Goal: Information Seeking & Learning: Learn about a topic

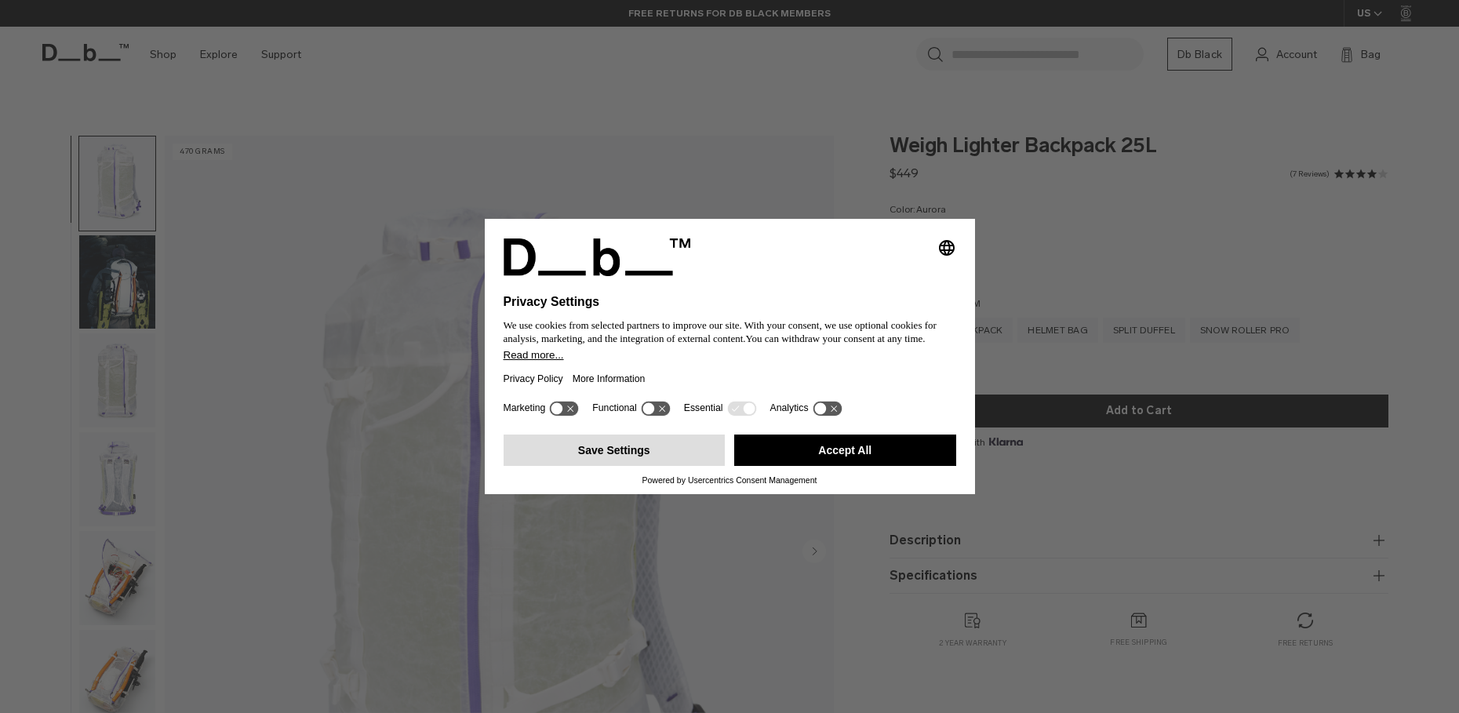
click at [616, 455] on button "Save Settings" at bounding box center [614, 449] width 222 height 31
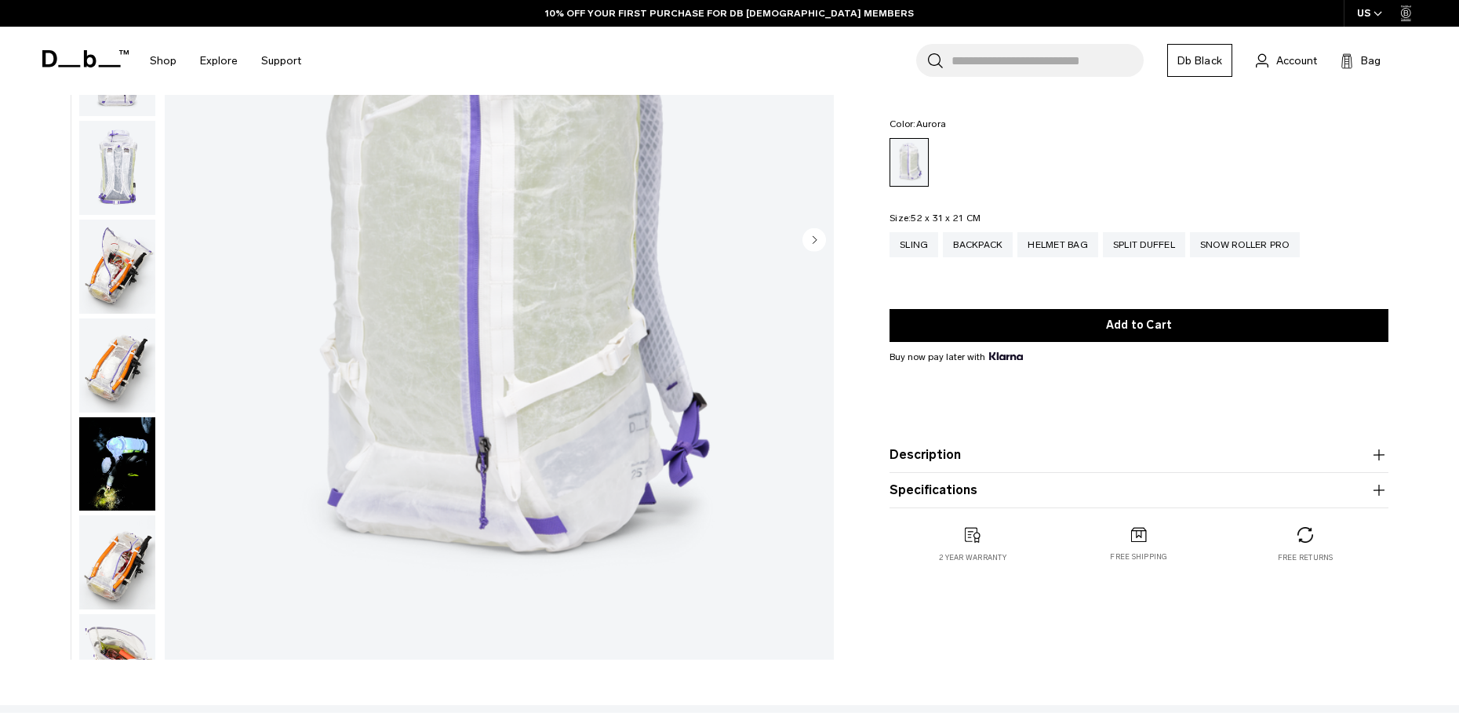
scroll to position [344, 0]
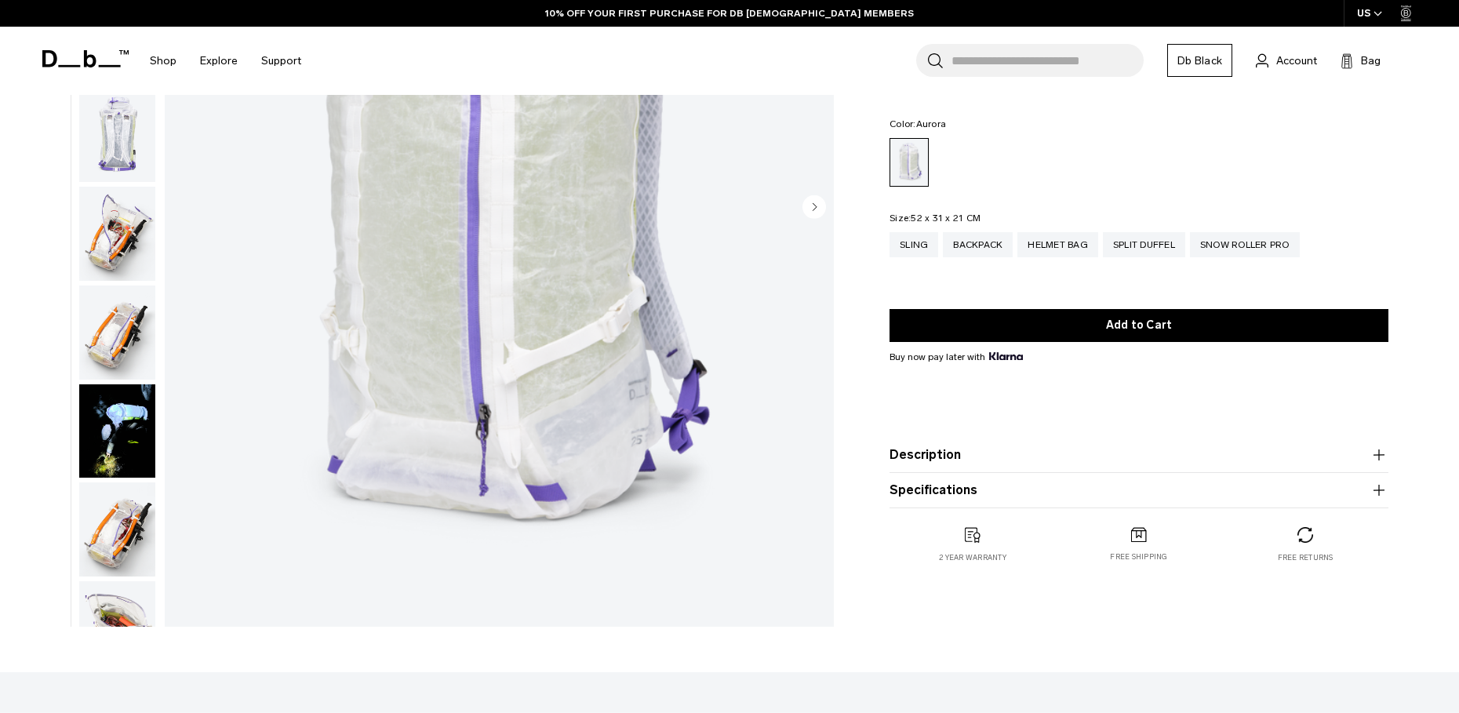
click at [922, 455] on button "Description" at bounding box center [1138, 454] width 499 height 19
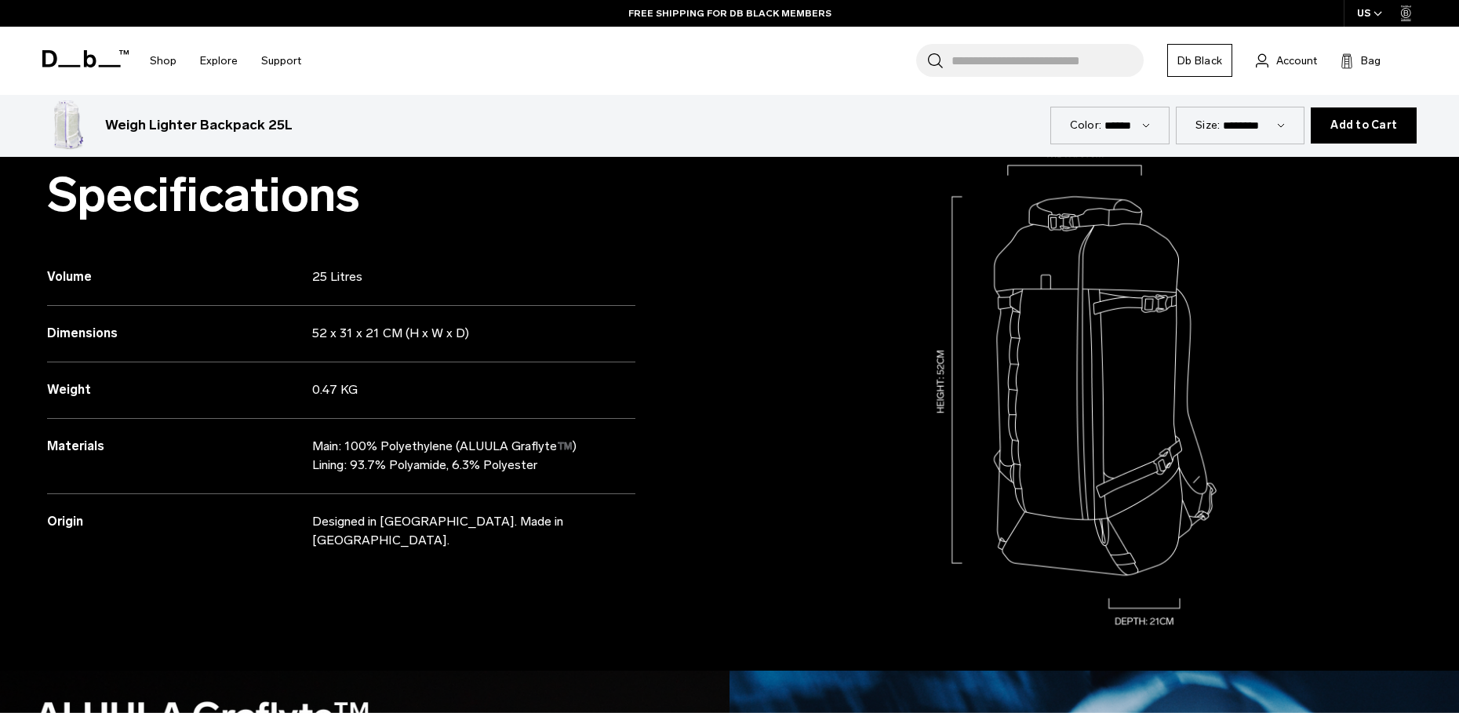
scroll to position [1685, 0]
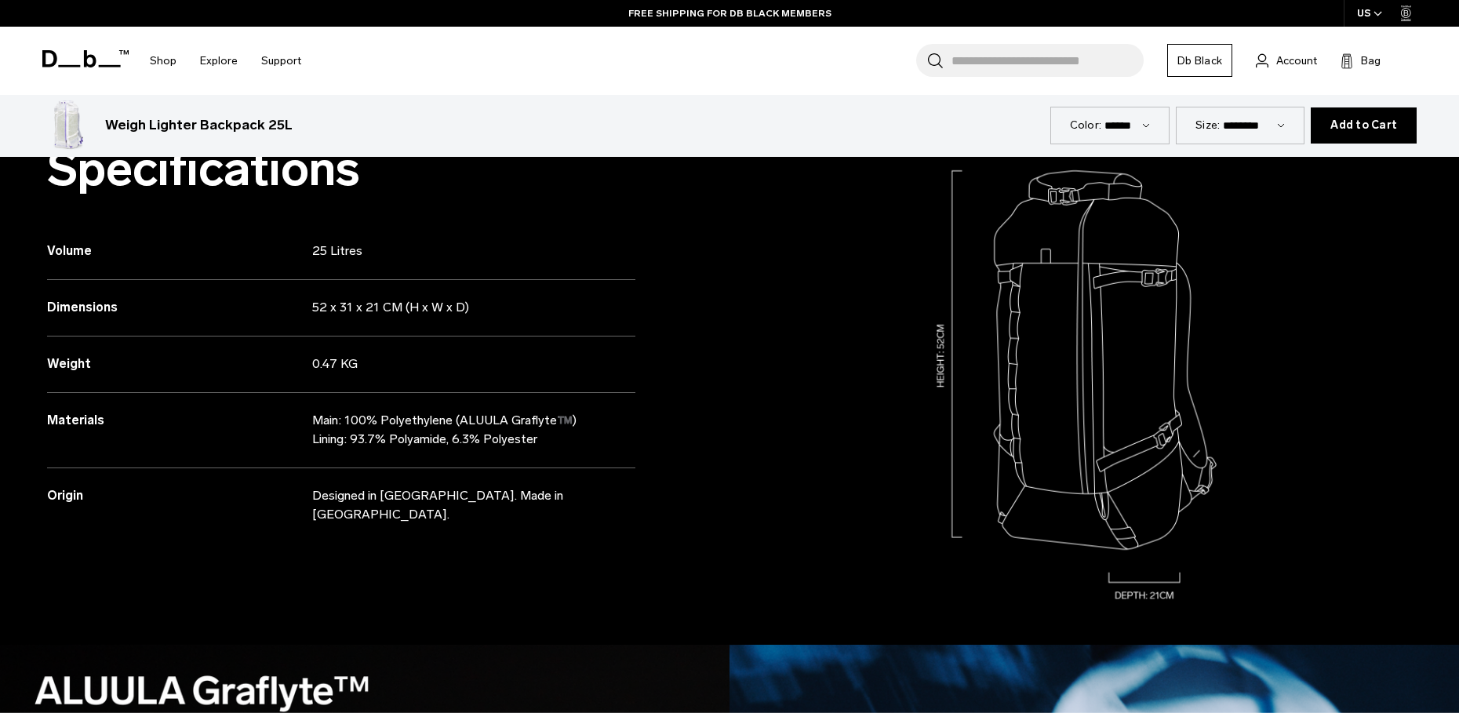
click at [402, 411] on p "Main: 100% Polyethylene (ALUULA Graflyte™️) Lining: 93.7% Polyamide, 6.3% Polye…" at bounding box center [459, 430] width 294 height 38
drag, startPoint x: 380, startPoint y: 390, endPoint x: 448, endPoint y: 390, distance: 68.2
click at [448, 411] on p "Main: 100% Polyethylene (ALUULA Graflyte™️) Lining: 93.7% Polyamide, 6.3% Polye…" at bounding box center [459, 430] width 294 height 38
copy p "Polyethylene"
drag, startPoint x: 507, startPoint y: 392, endPoint x: 552, endPoint y: 391, distance: 44.7
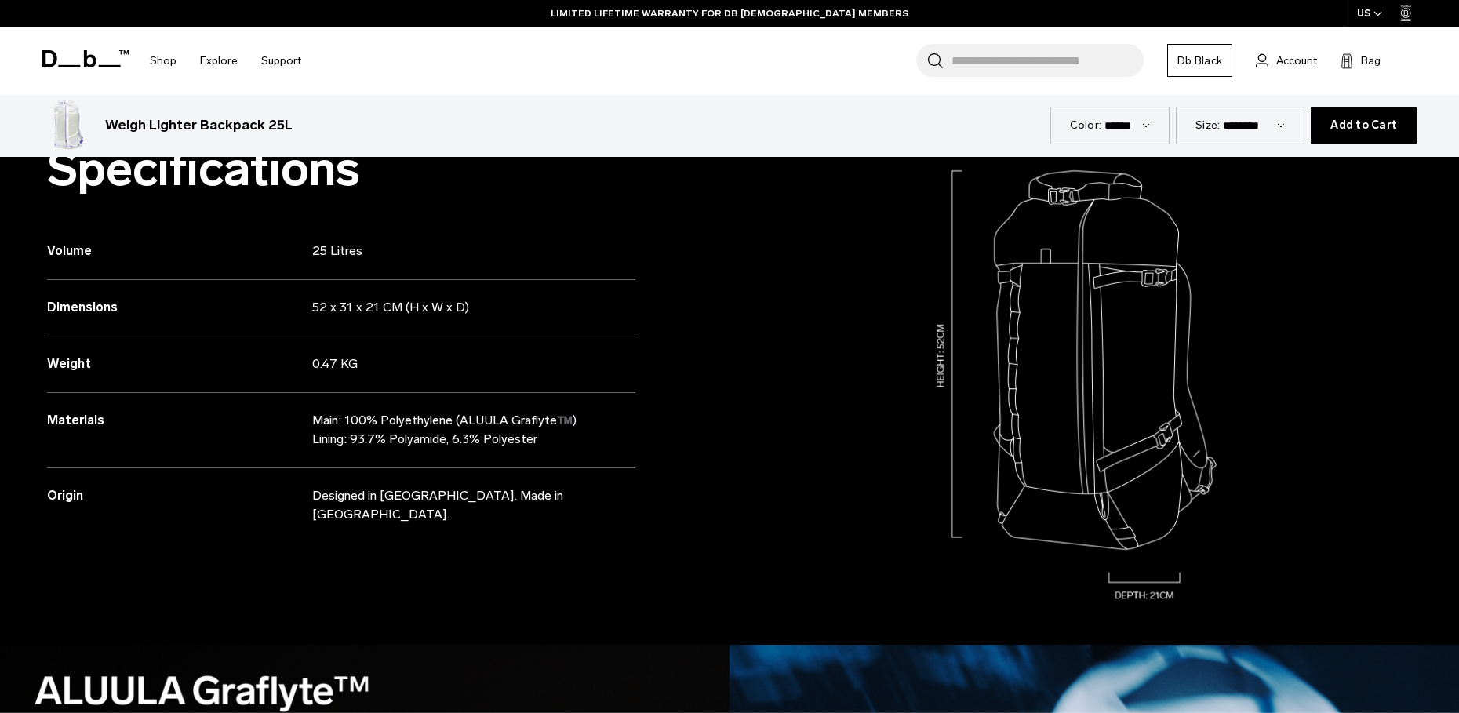
click at [552, 411] on p "Main: 100% Polyethylene (ALUULA Graflyte™️) Lining: 93.7% Polyamide, 6.3% Polye…" at bounding box center [459, 430] width 294 height 38
copy p "Graflyte"
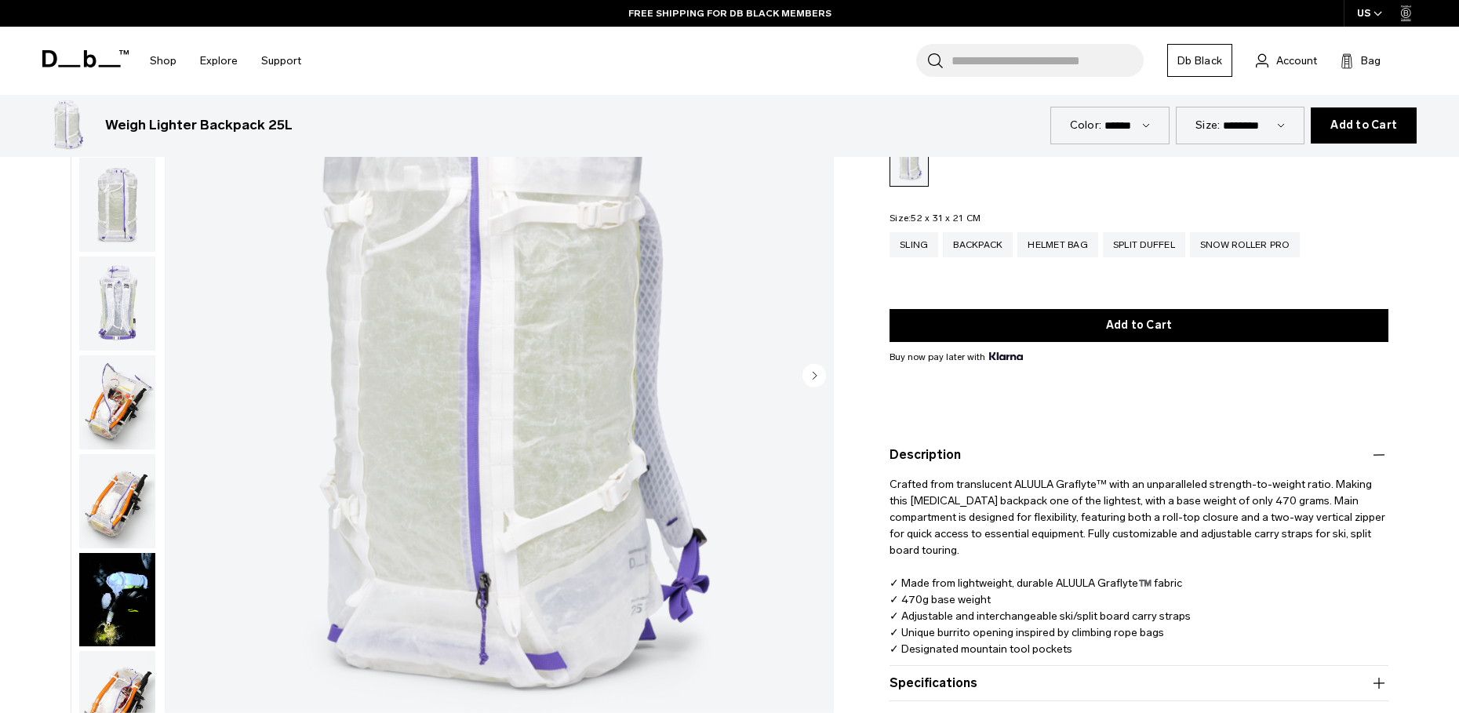
scroll to position [0, 0]
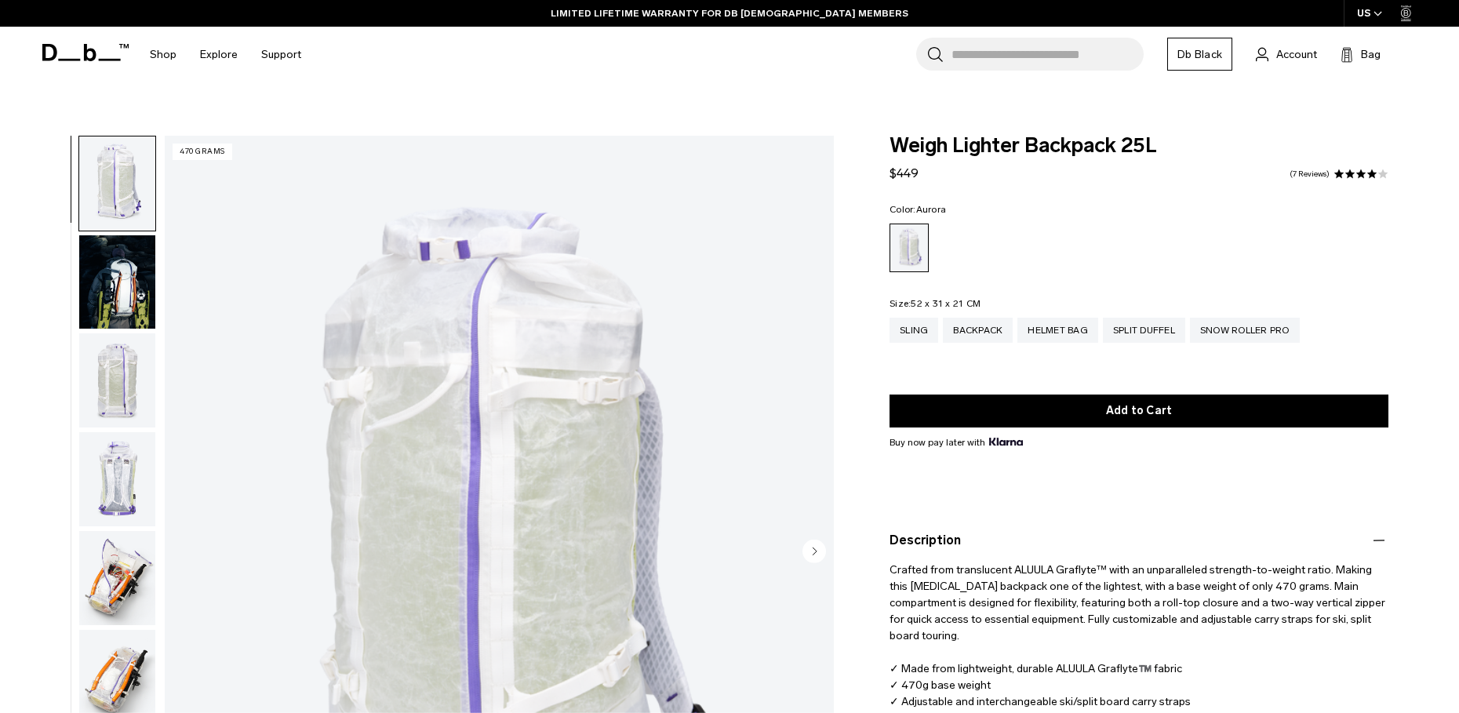
click at [118, 266] on img "button" at bounding box center [117, 282] width 76 height 94
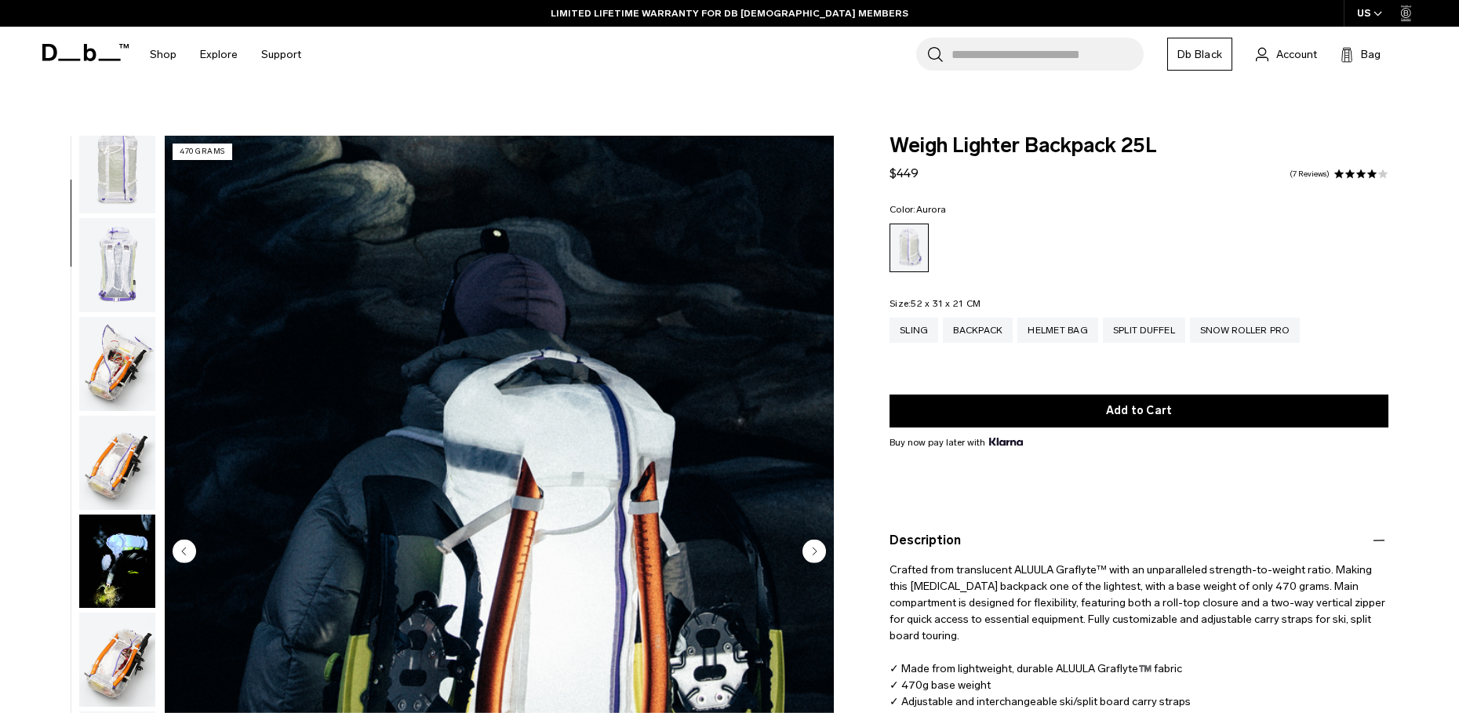
click at [121, 357] on img "button" at bounding box center [117, 364] width 76 height 94
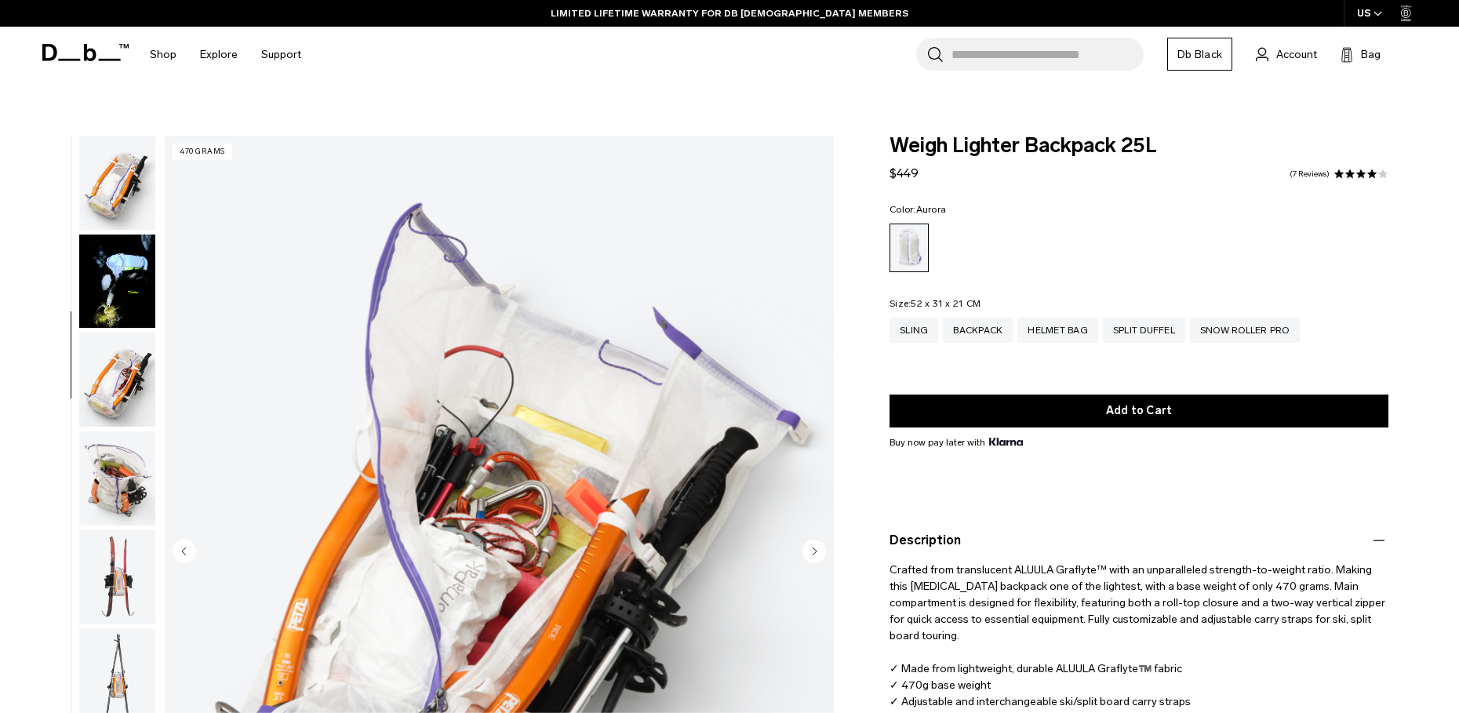
scroll to position [493, 0]
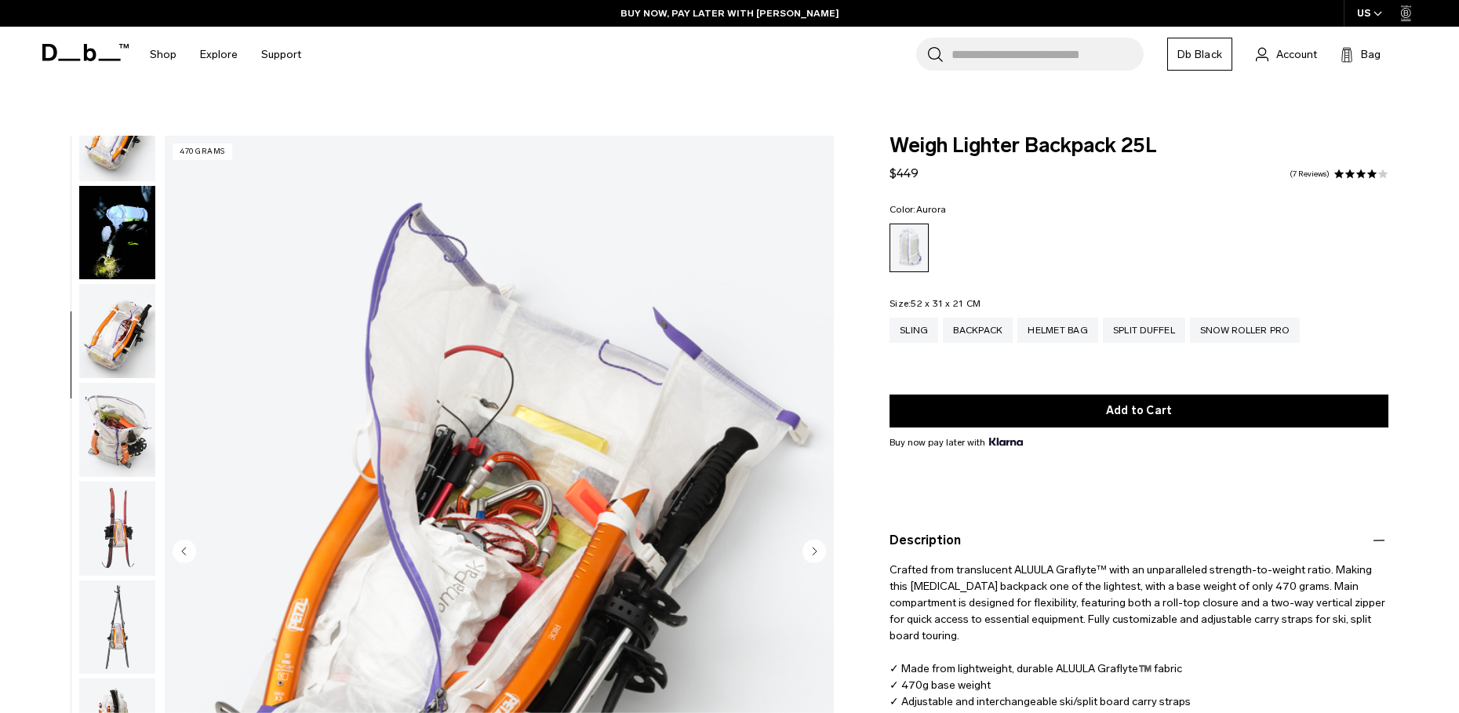
click at [111, 391] on img "button" at bounding box center [117, 430] width 76 height 94
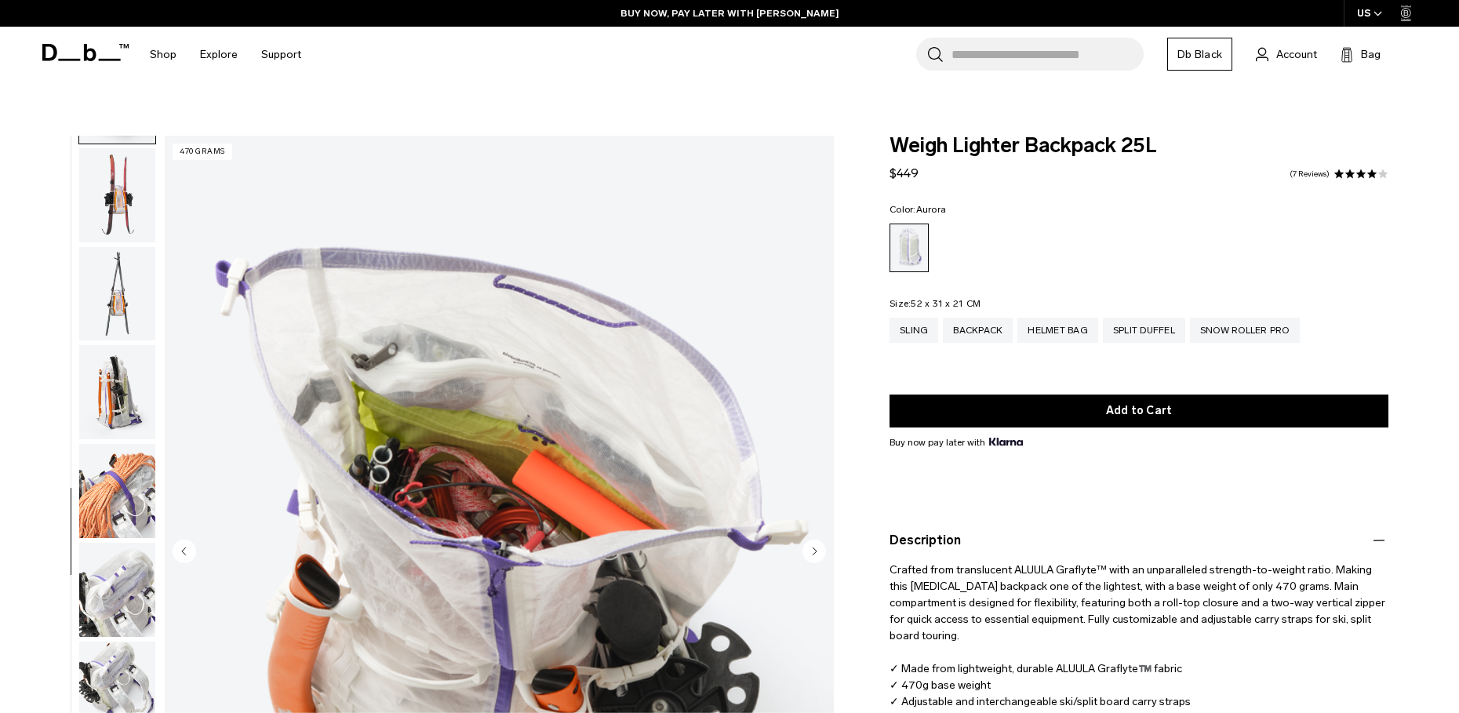
scroll to position [894, 0]
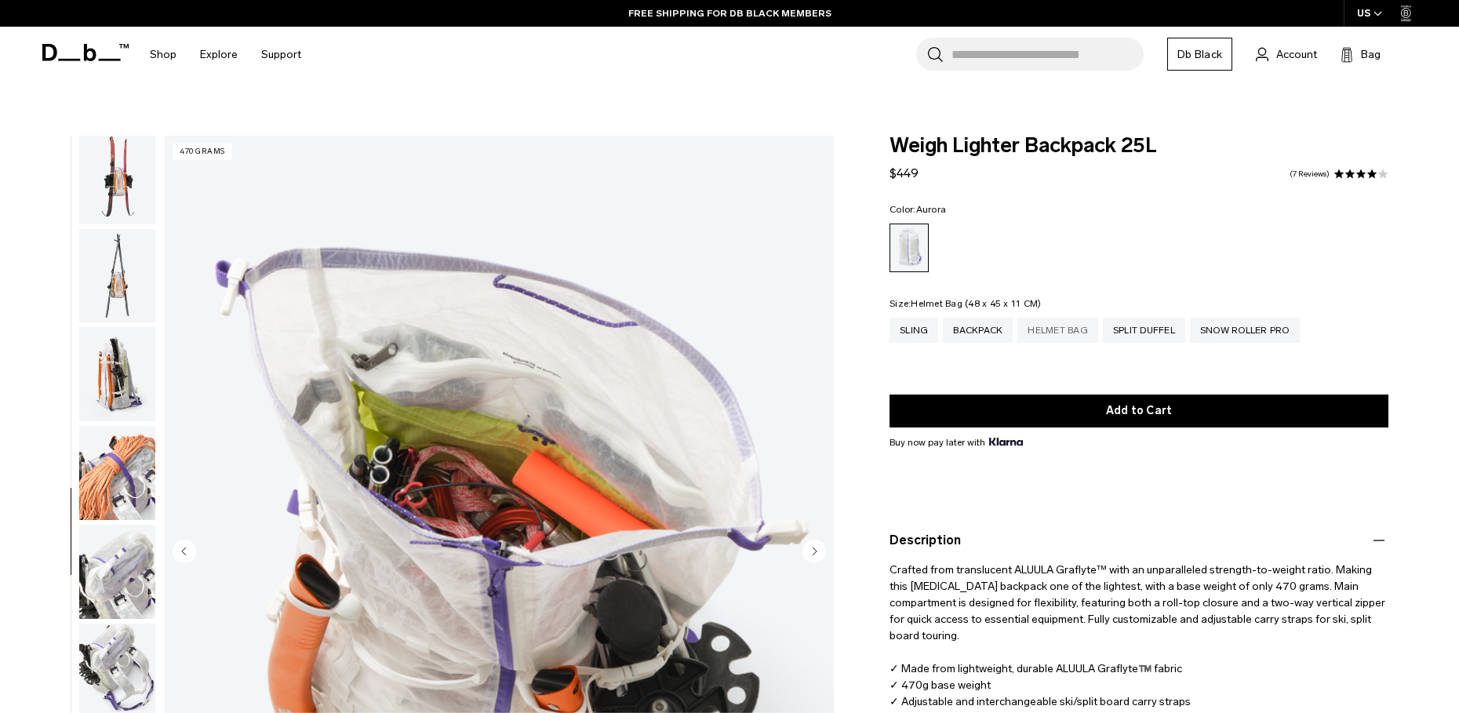
click at [1044, 318] on div "Helmet Bag" at bounding box center [1057, 330] width 81 height 25
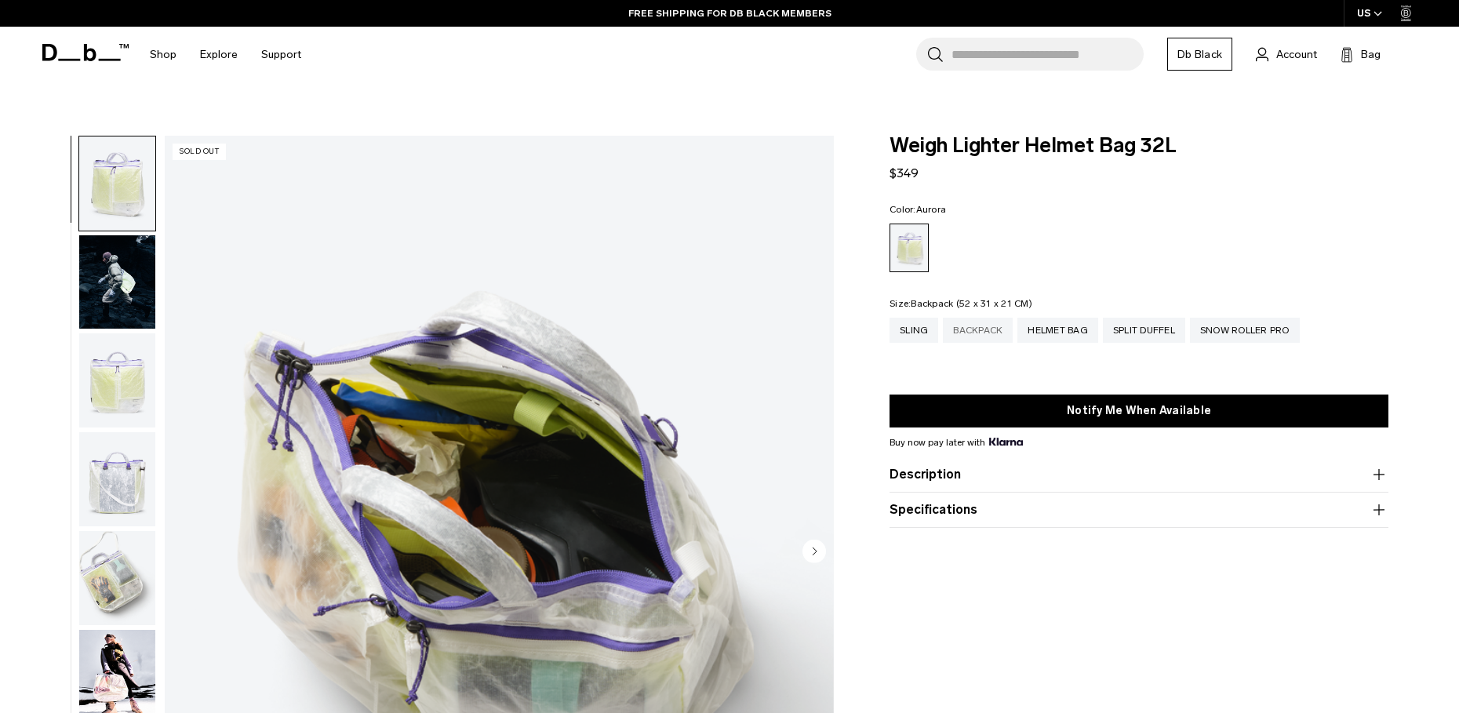
click at [976, 318] on div "Backpack" at bounding box center [978, 330] width 70 height 25
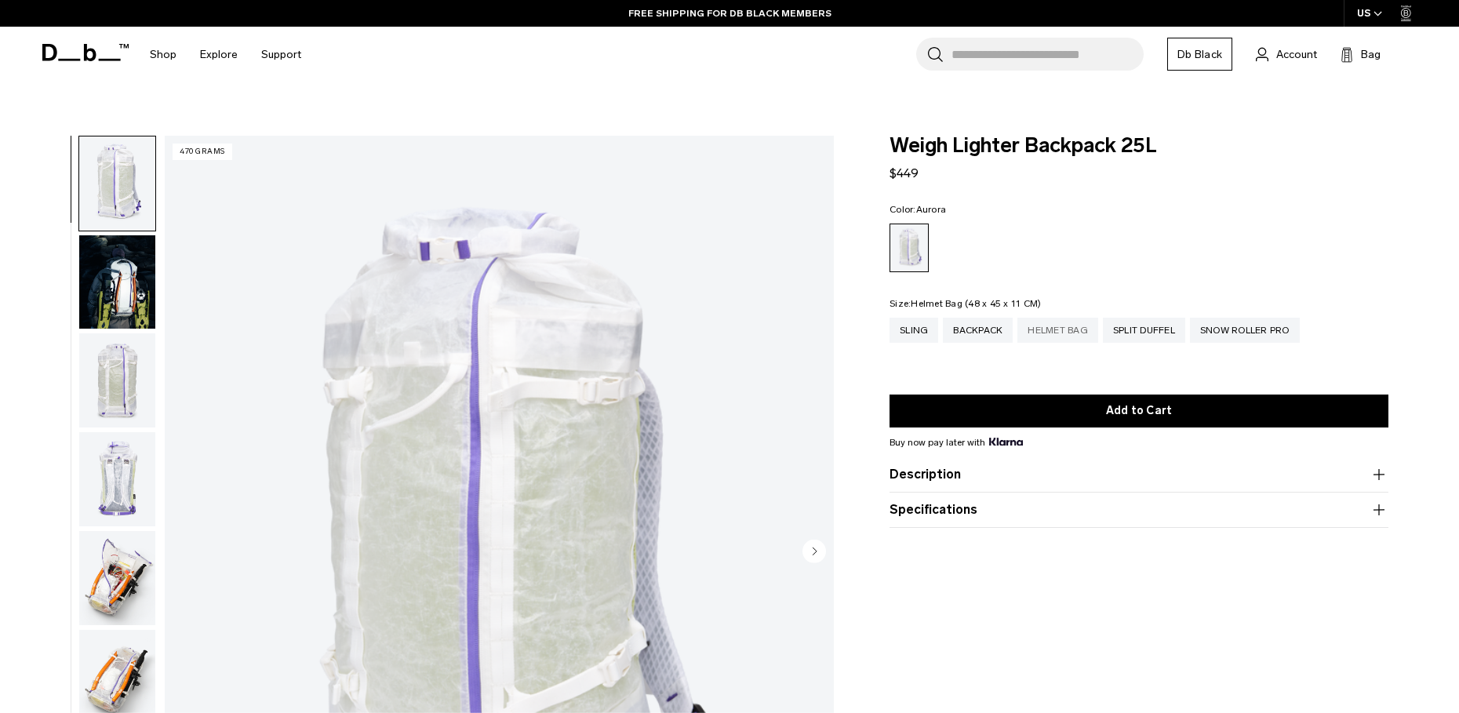
click at [1071, 318] on div "Helmet Bag" at bounding box center [1057, 330] width 81 height 25
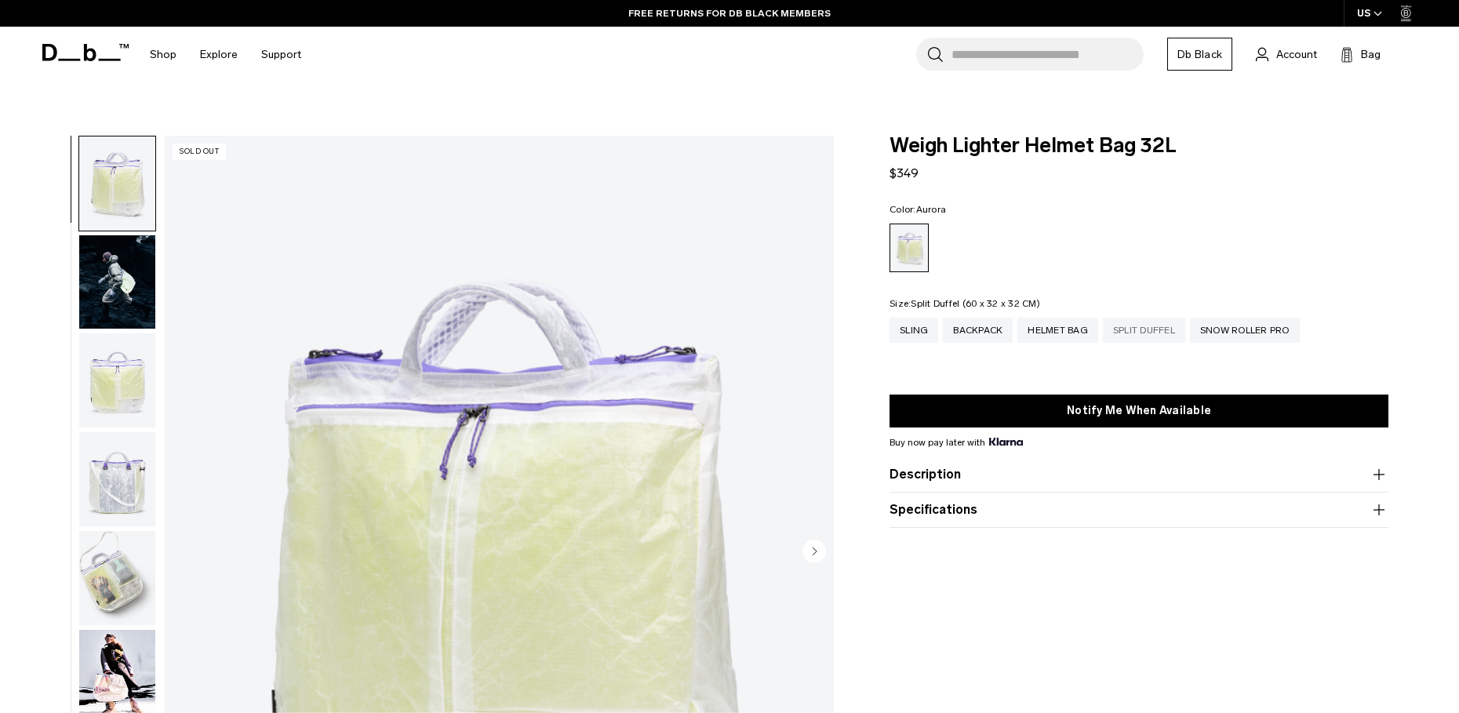
click at [1131, 318] on div "Split Duffel" at bounding box center [1144, 330] width 82 height 25
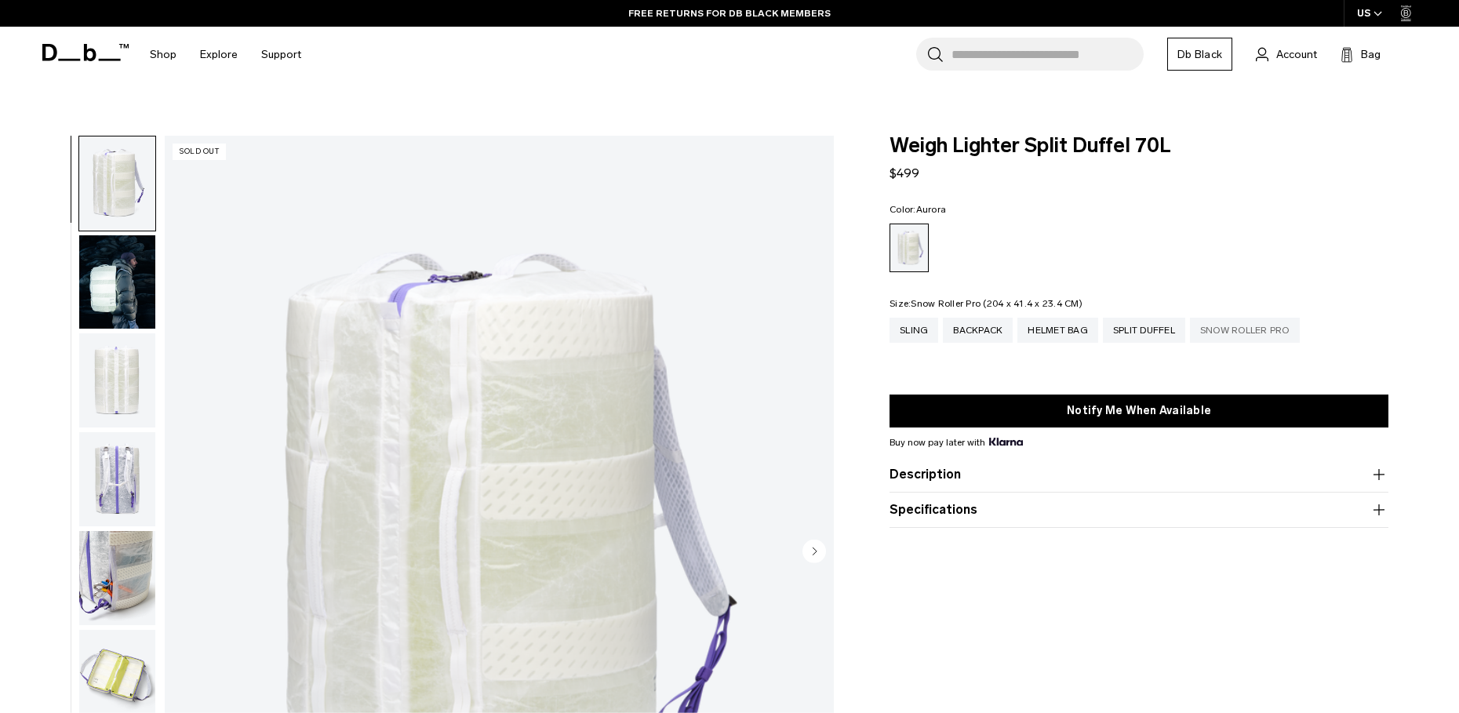
click at [1261, 318] on div "Snow Roller Pro" at bounding box center [1245, 330] width 110 height 25
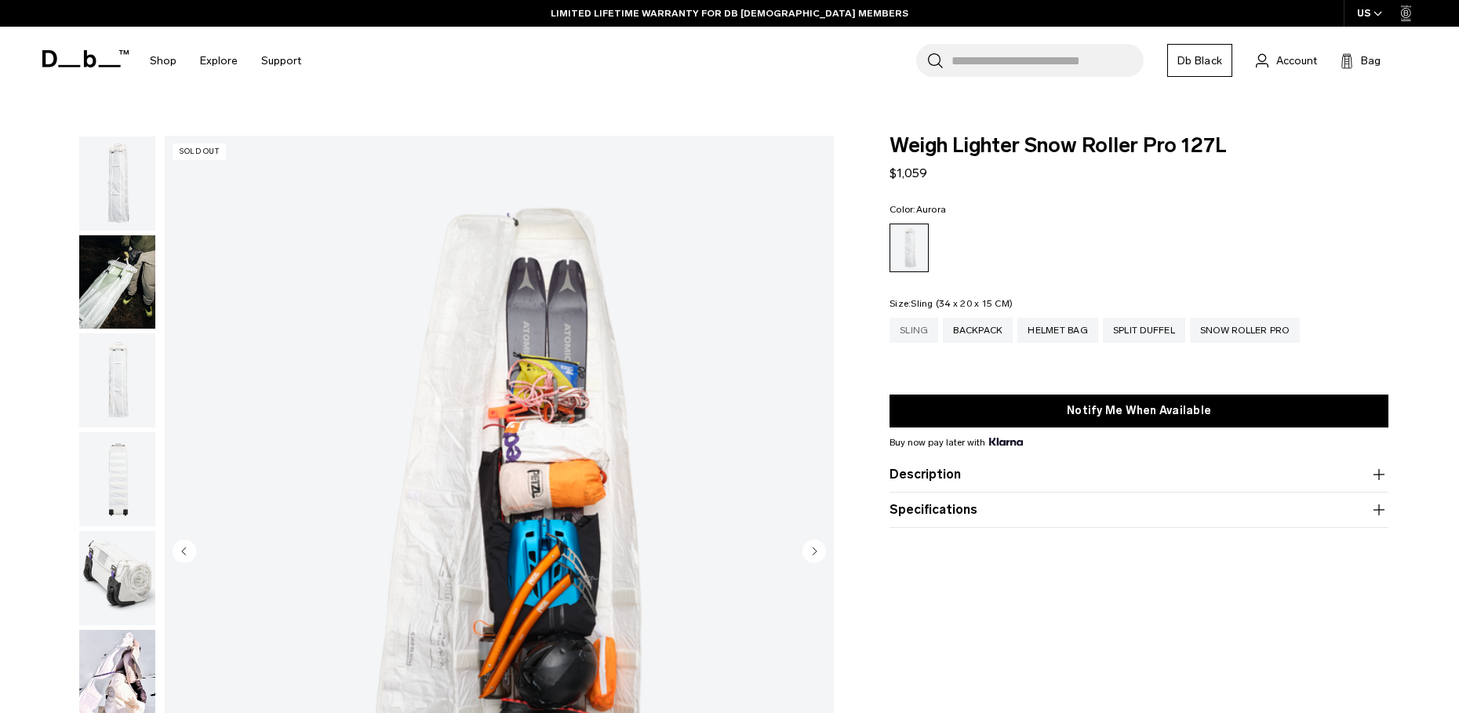
click at [916, 318] on div "Sling" at bounding box center [913, 330] width 49 height 25
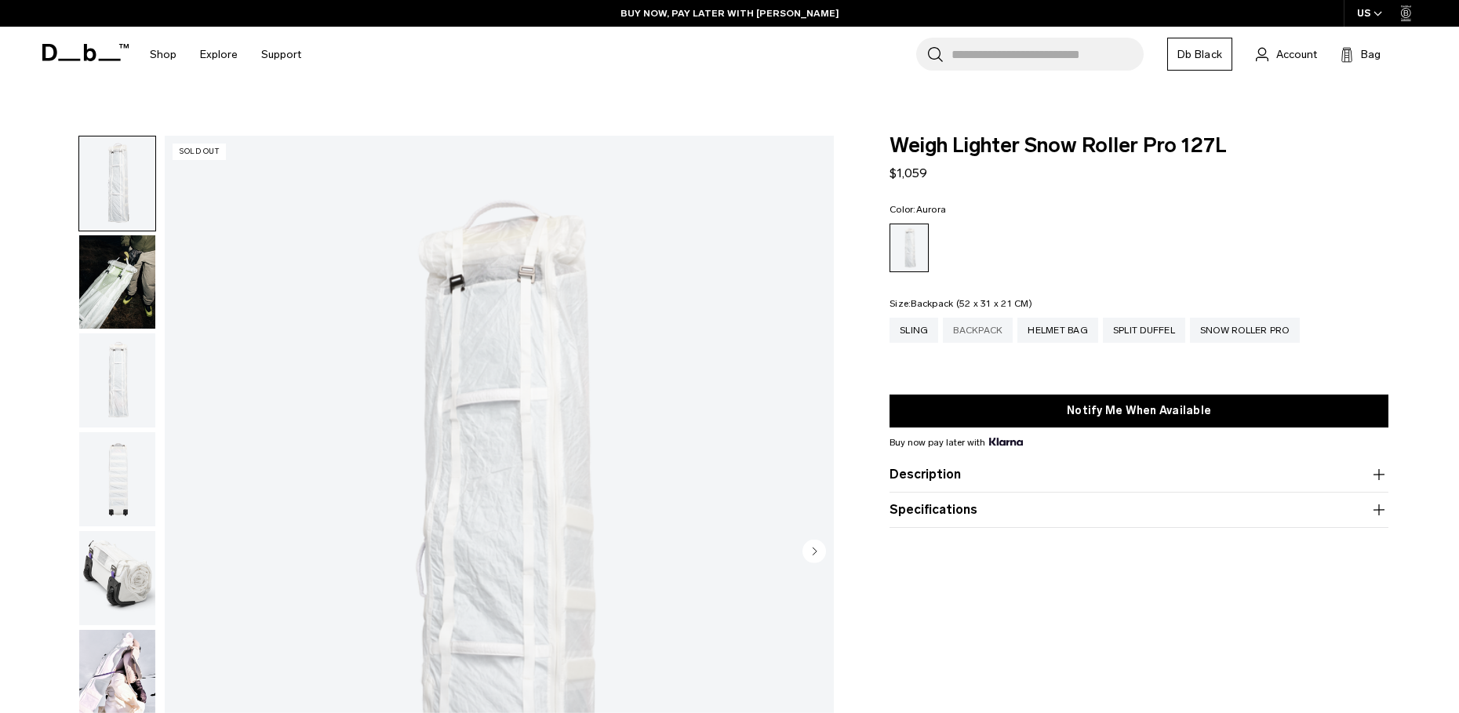
click at [974, 318] on div "Backpack" at bounding box center [978, 330] width 70 height 25
click at [1005, 318] on div "Backpack" at bounding box center [978, 330] width 70 height 25
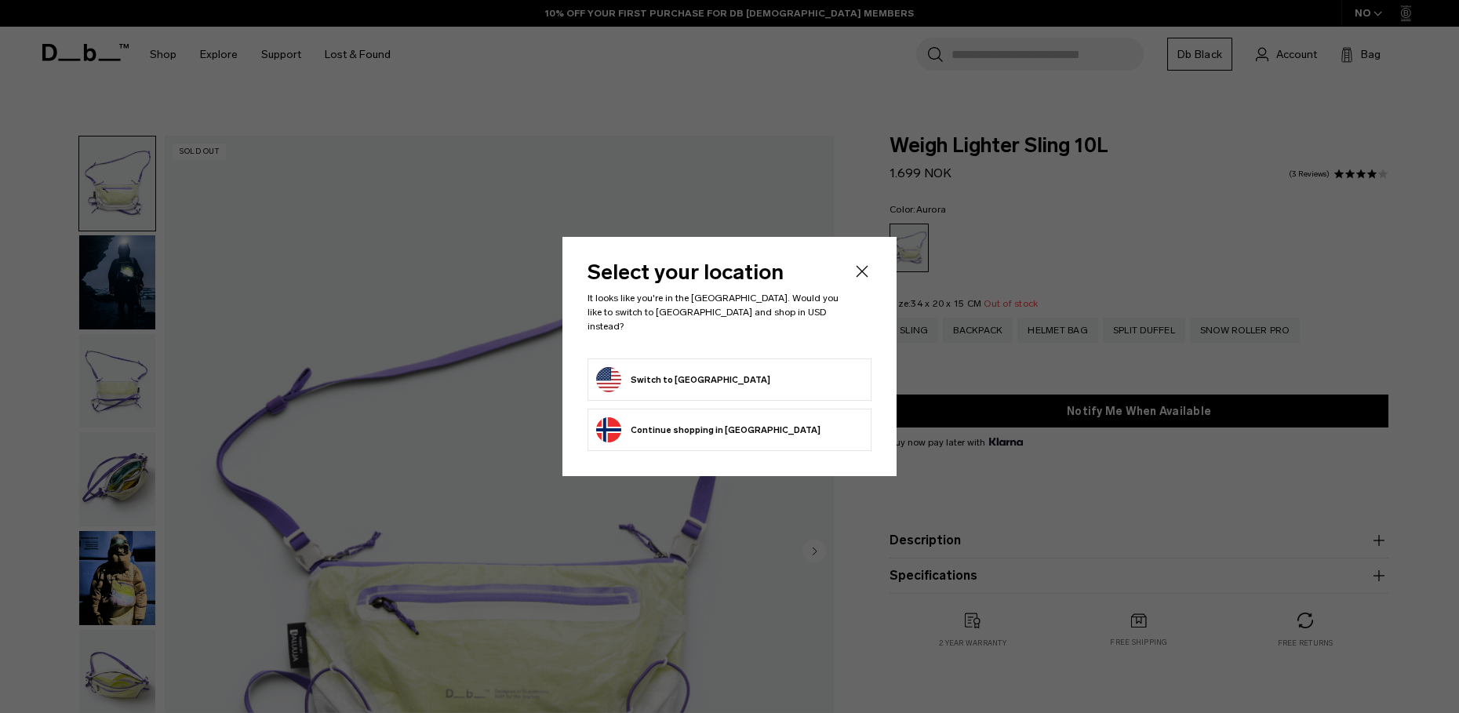
click at [863, 271] on icon "Close" at bounding box center [861, 271] width 19 height 19
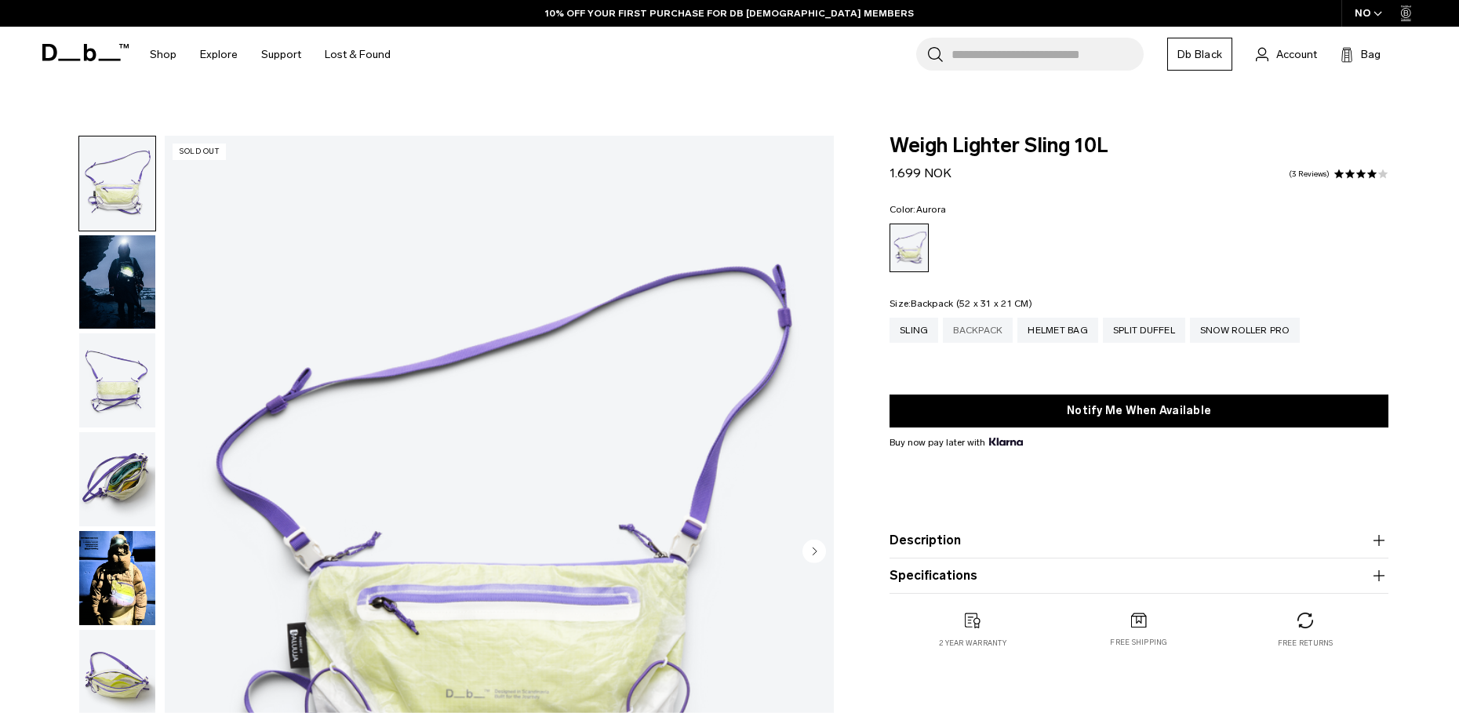
click at [974, 318] on div "Backpack" at bounding box center [978, 330] width 70 height 25
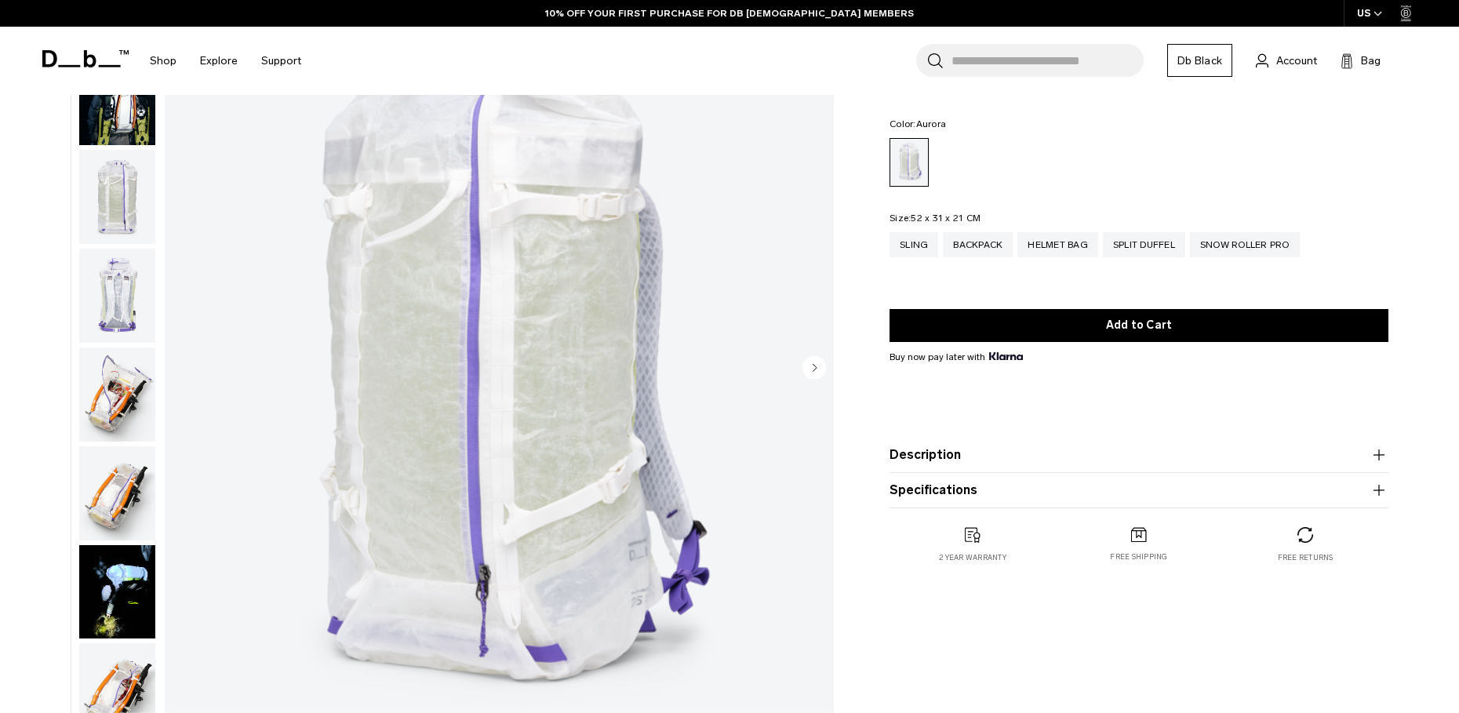
scroll to position [183, 0]
click at [113, 361] on img "button" at bounding box center [117, 395] width 76 height 94
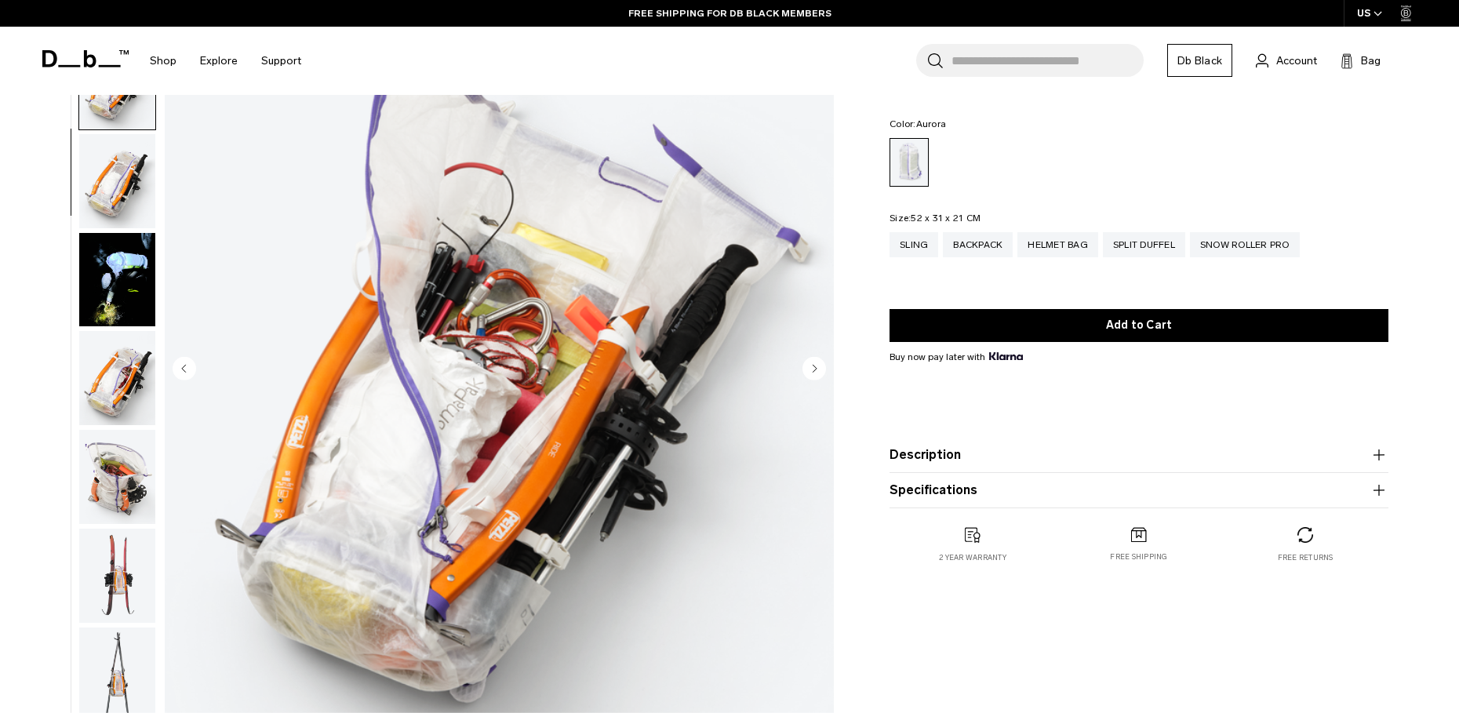
scroll to position [324, 0]
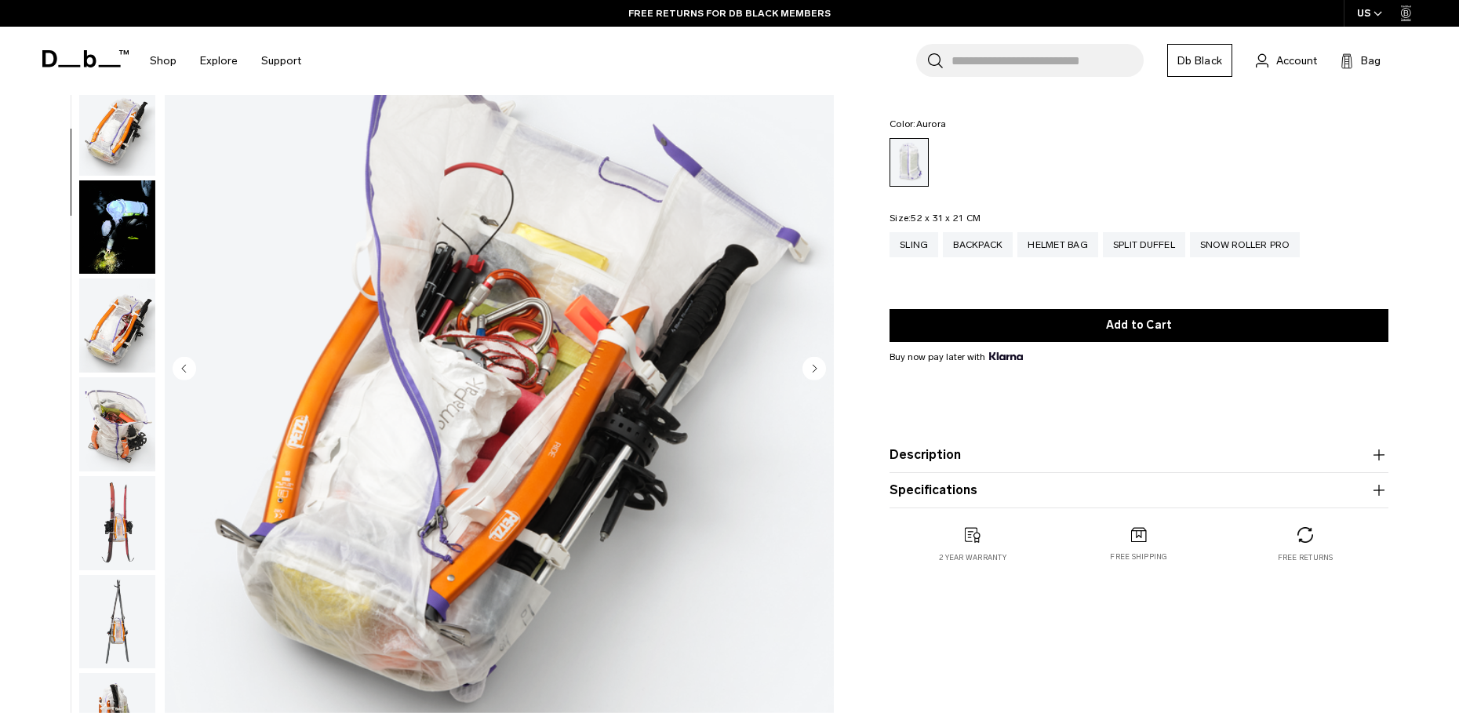
click at [122, 405] on img "button" at bounding box center [117, 424] width 76 height 94
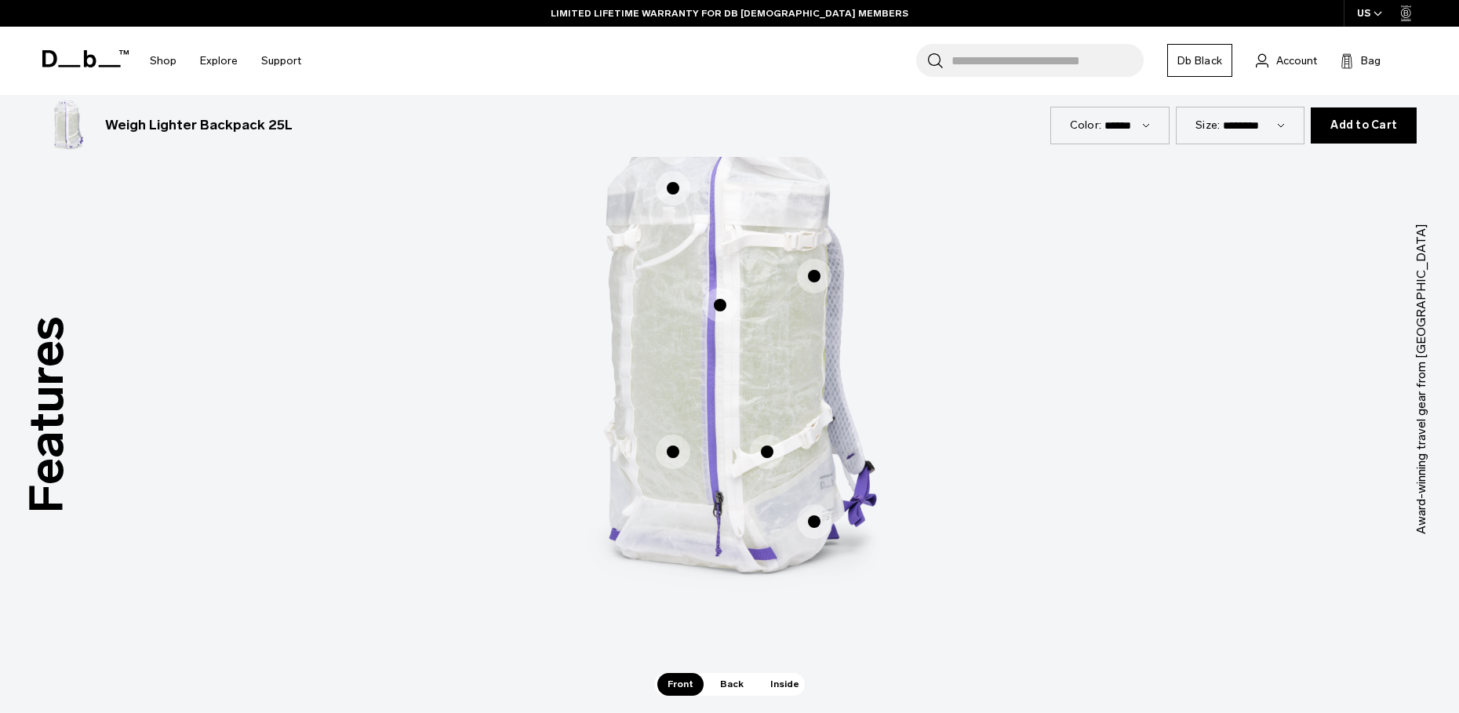
scroll to position [1001, 0]
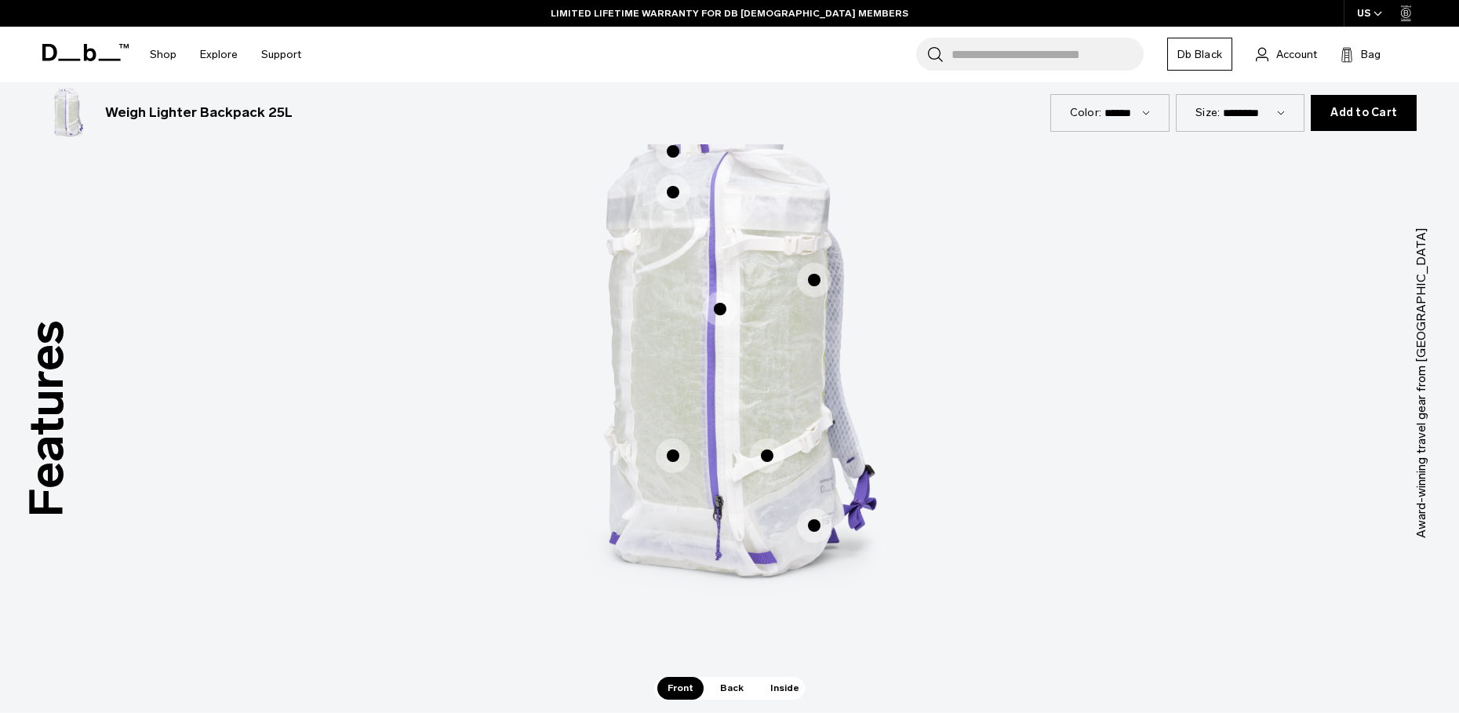
click at [672, 175] on span "1 / 3" at bounding box center [673, 192] width 35 height 35
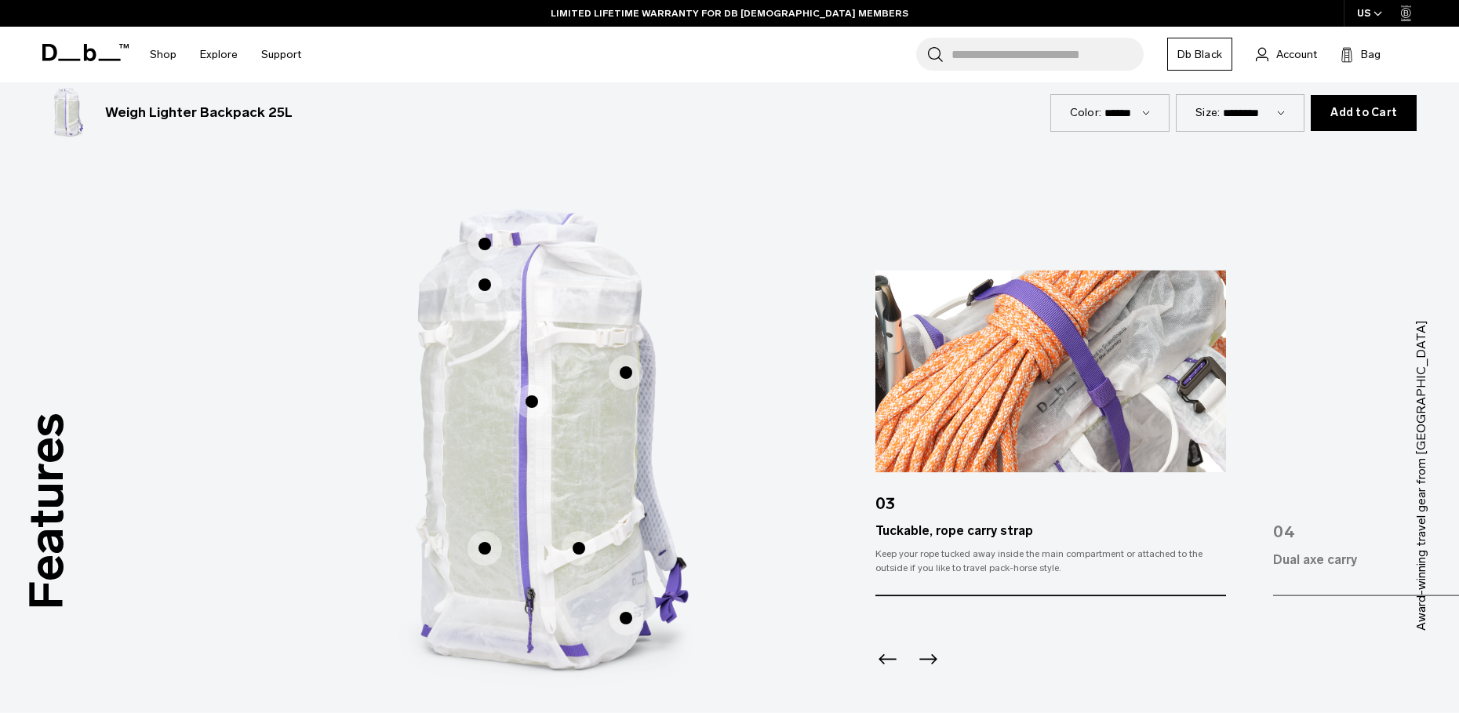
scroll to position [907, 0]
click at [528, 386] on span "1 / 3" at bounding box center [531, 403] width 35 height 35
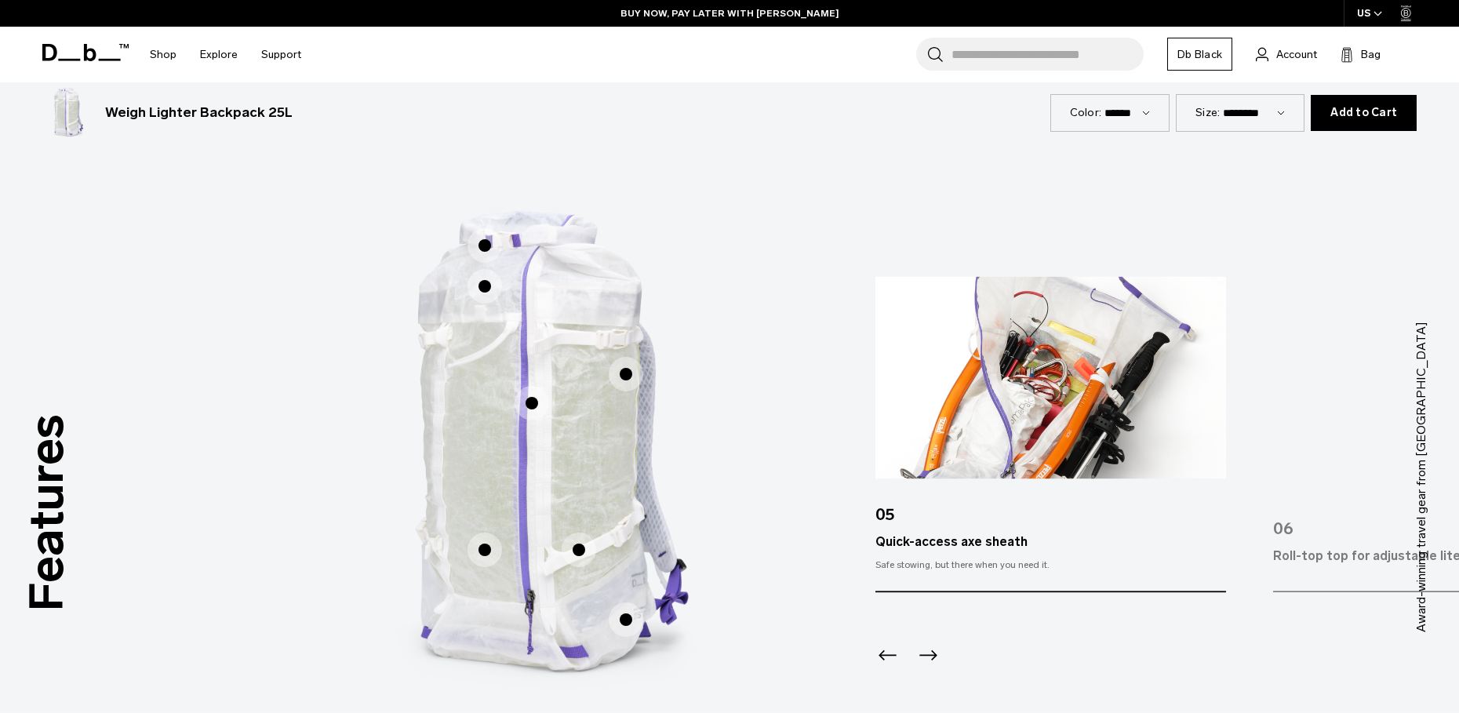
click at [623, 357] on span "1 / 3" at bounding box center [626, 374] width 35 height 35
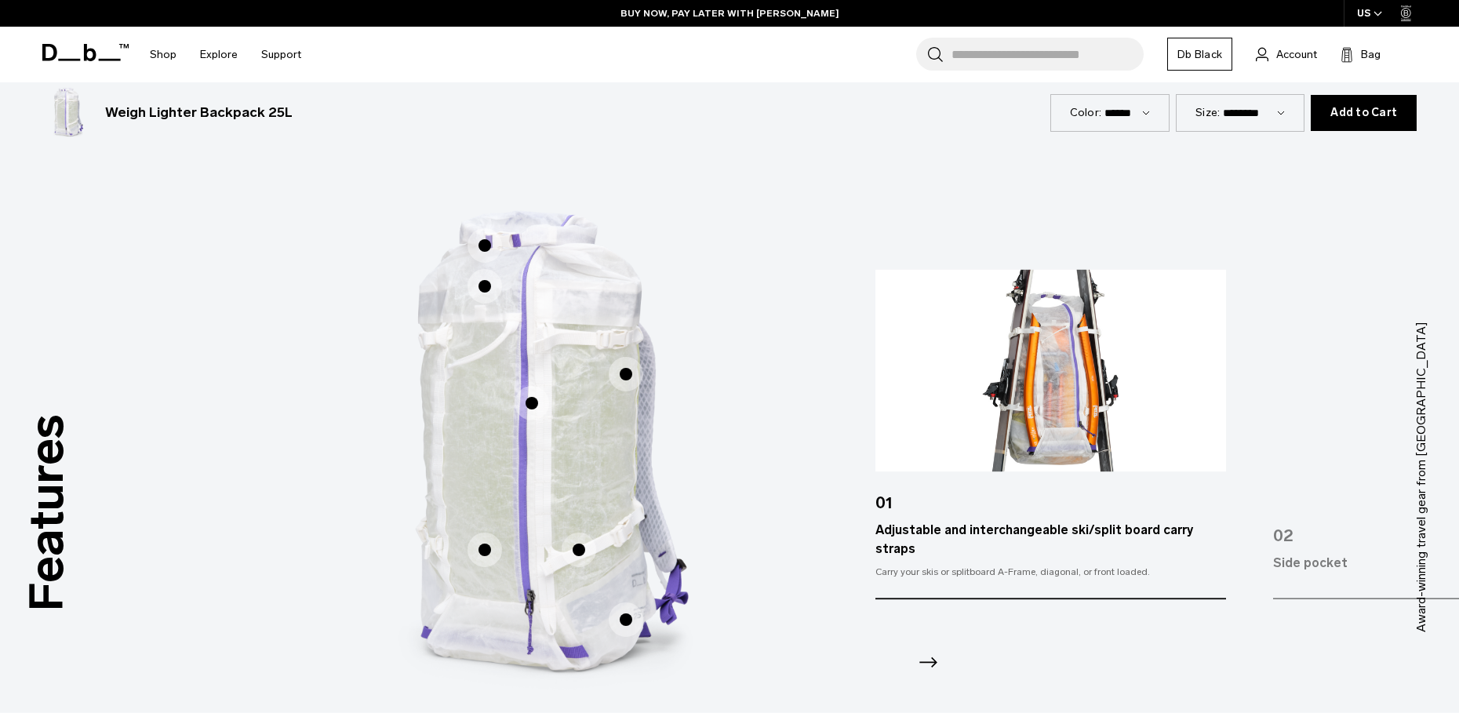
click at [488, 532] on span "1 / 3" at bounding box center [484, 549] width 35 height 35
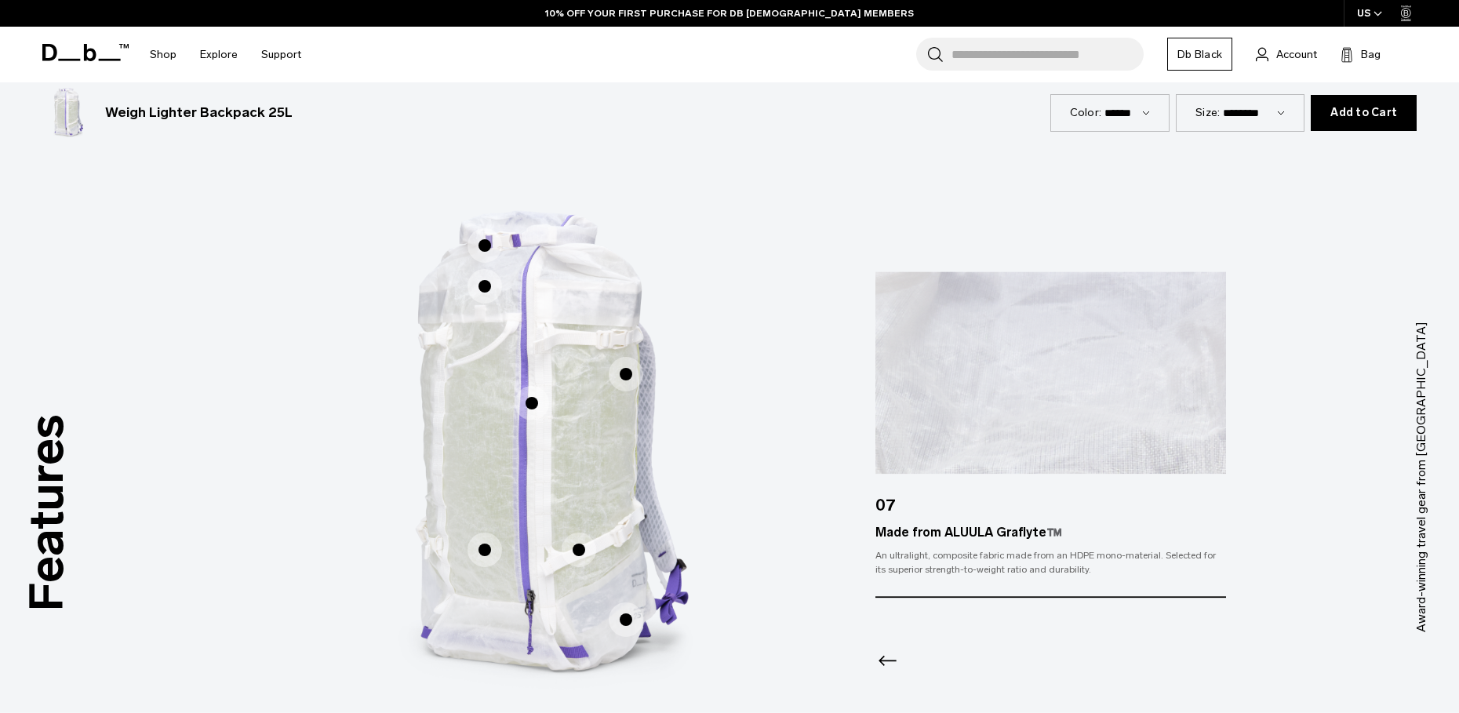
click at [576, 532] on span "1 / 3" at bounding box center [579, 549] width 35 height 35
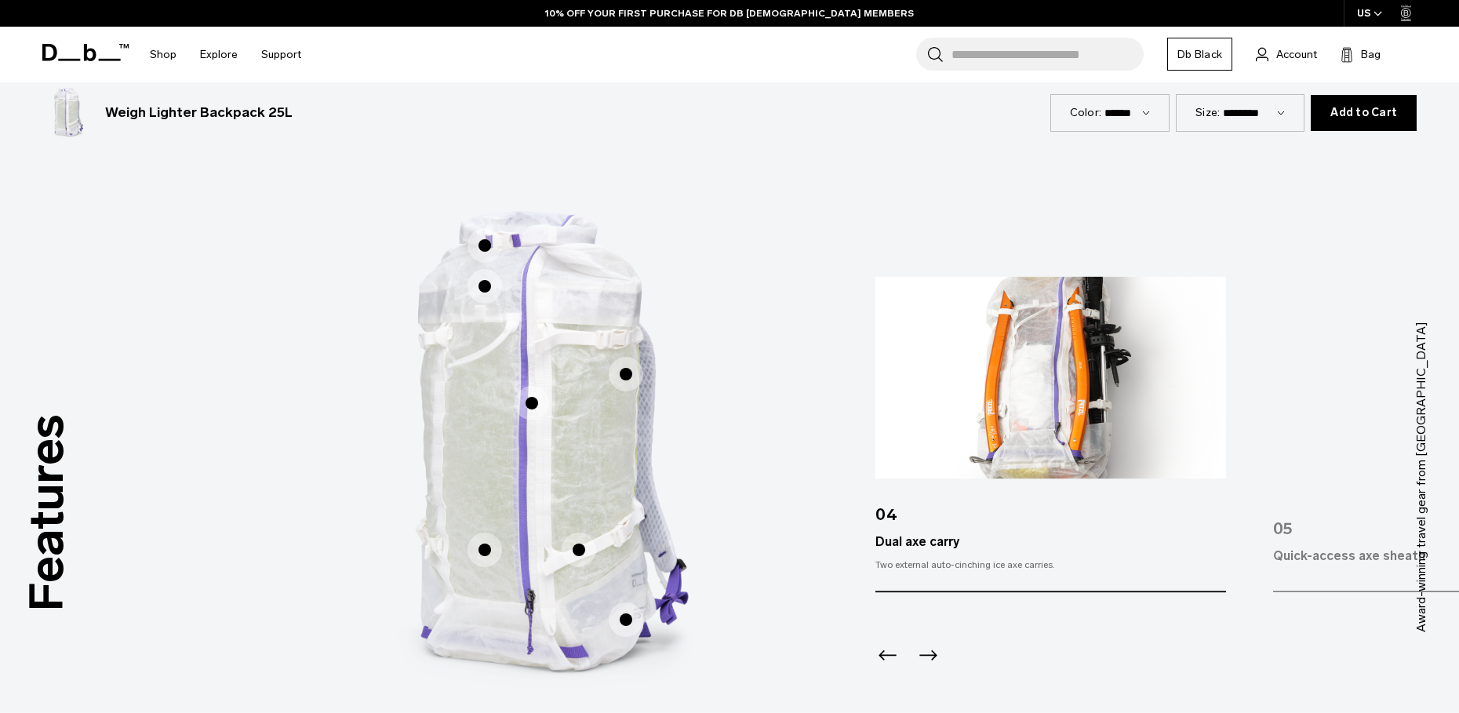
click at [620, 602] on span "1 / 3" at bounding box center [626, 619] width 35 height 35
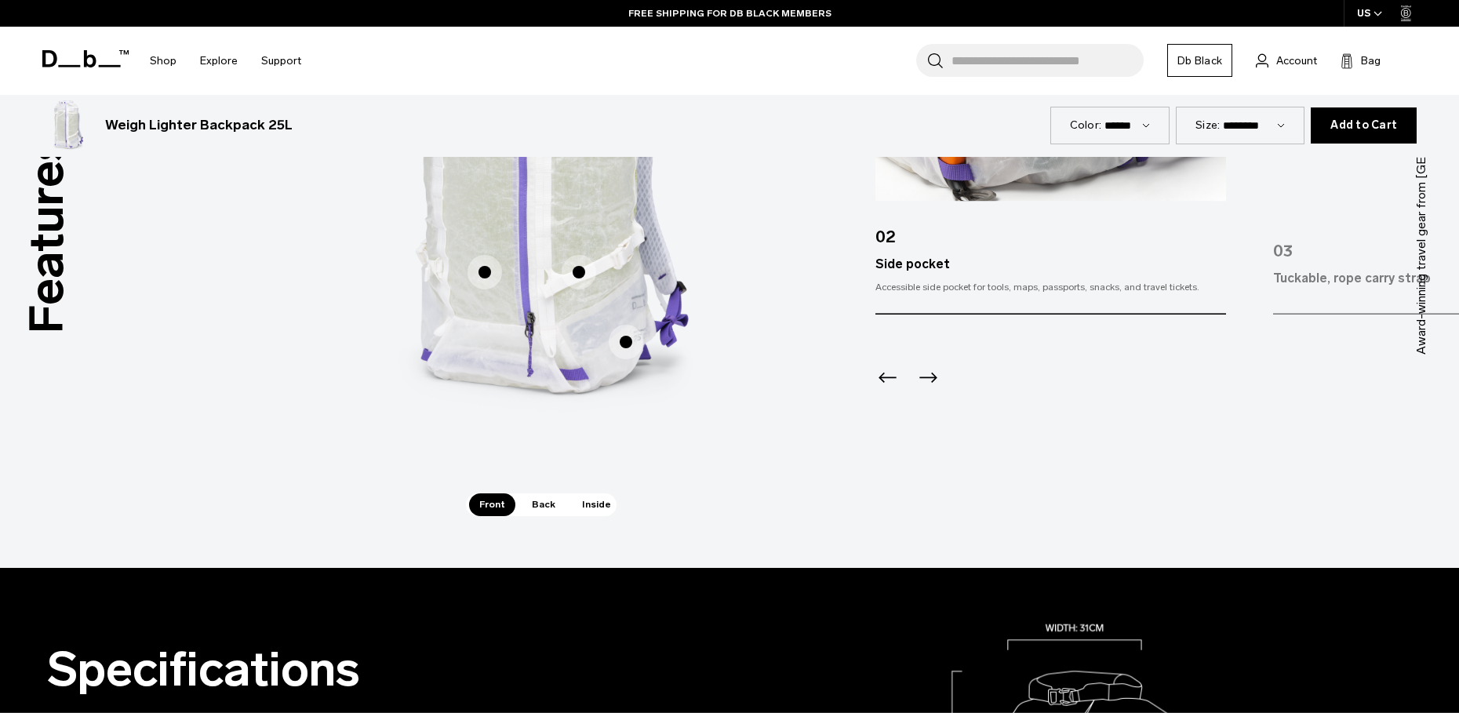
scroll to position [1187, 0]
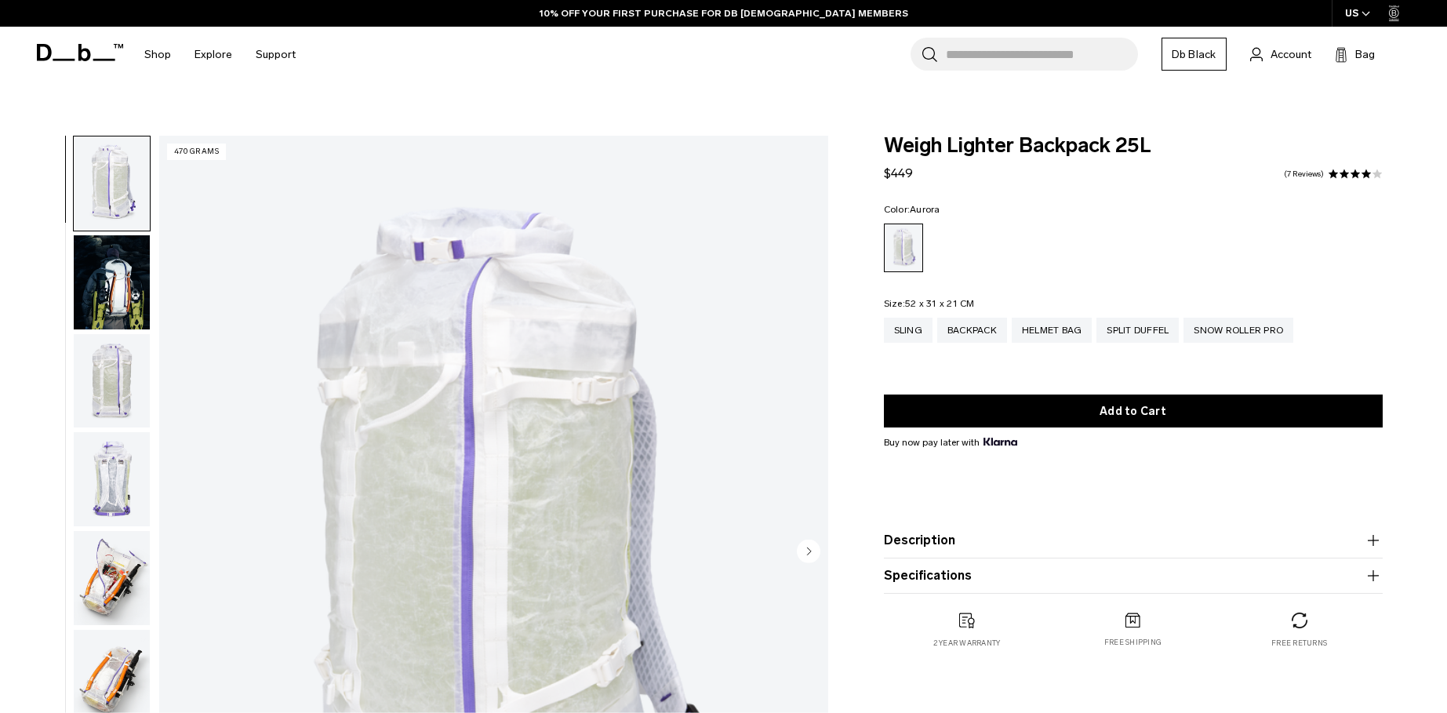
click at [1303, 170] on link "7 Reviews" at bounding box center [1304, 174] width 40 height 8
click at [115, 260] on img "button" at bounding box center [112, 282] width 76 height 94
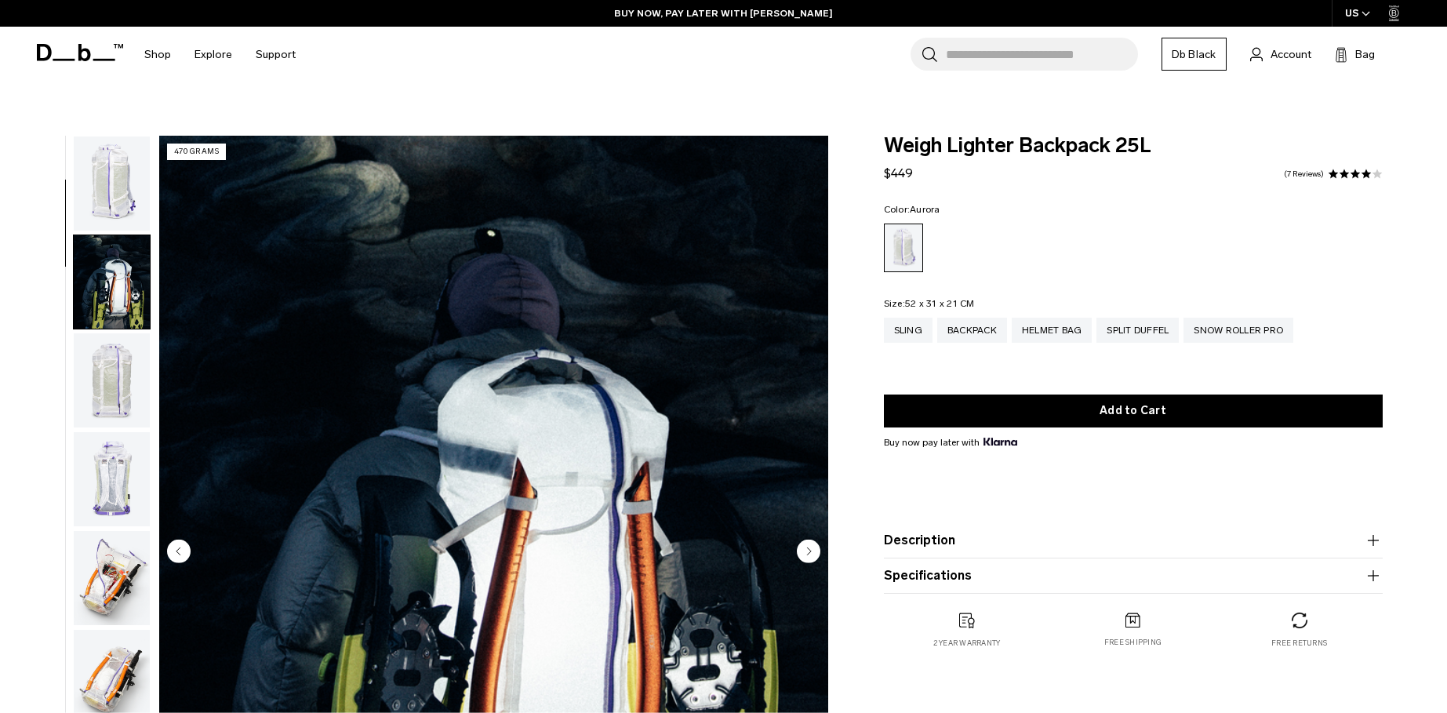
click at [95, 167] on img "button" at bounding box center [112, 183] width 76 height 94
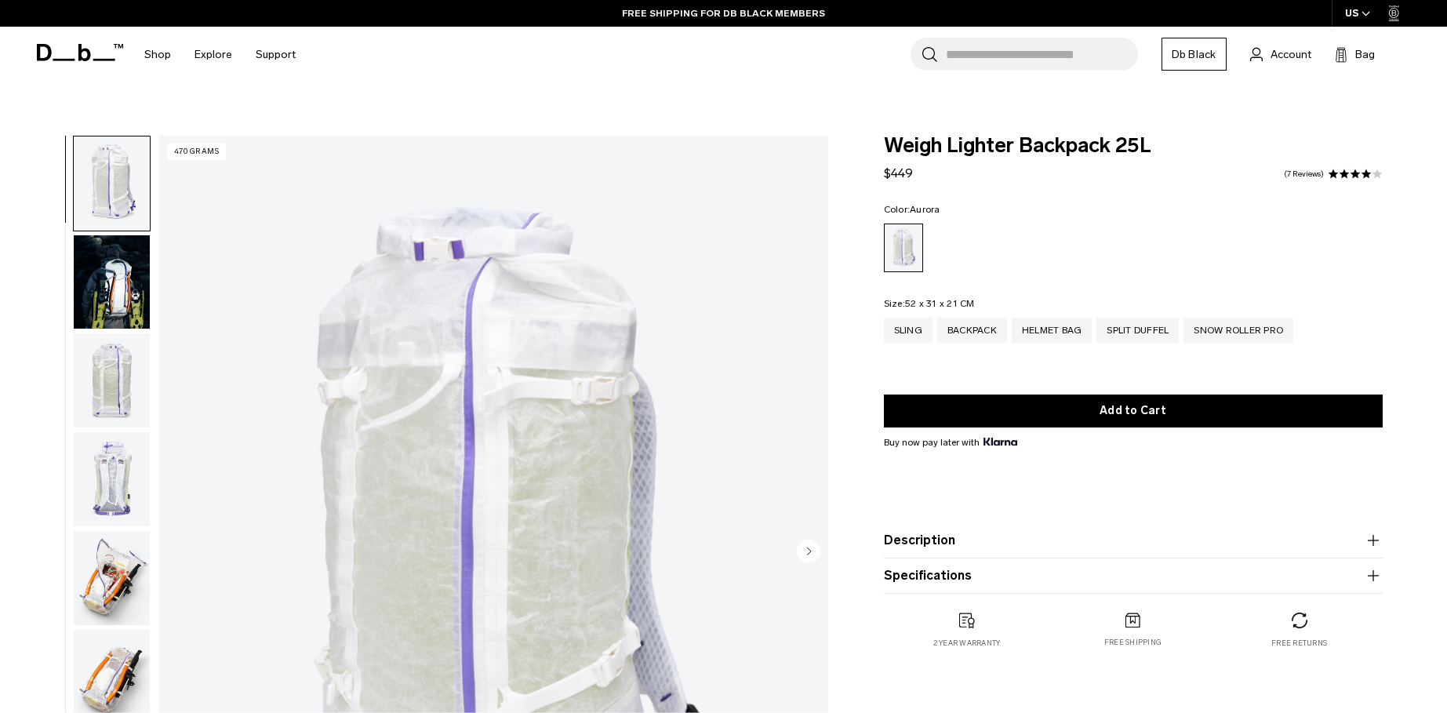
click at [933, 531] on button "Description" at bounding box center [1133, 540] width 499 height 19
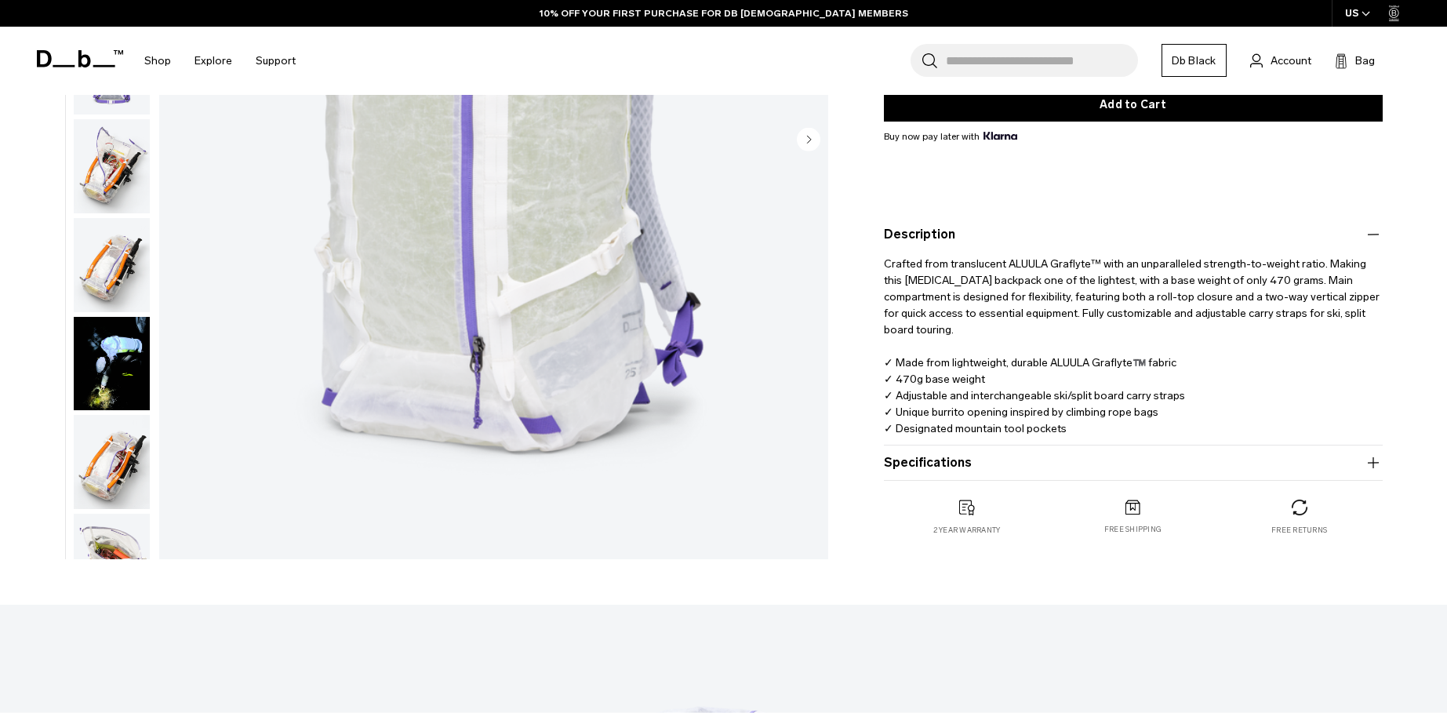
scroll to position [416, 0]
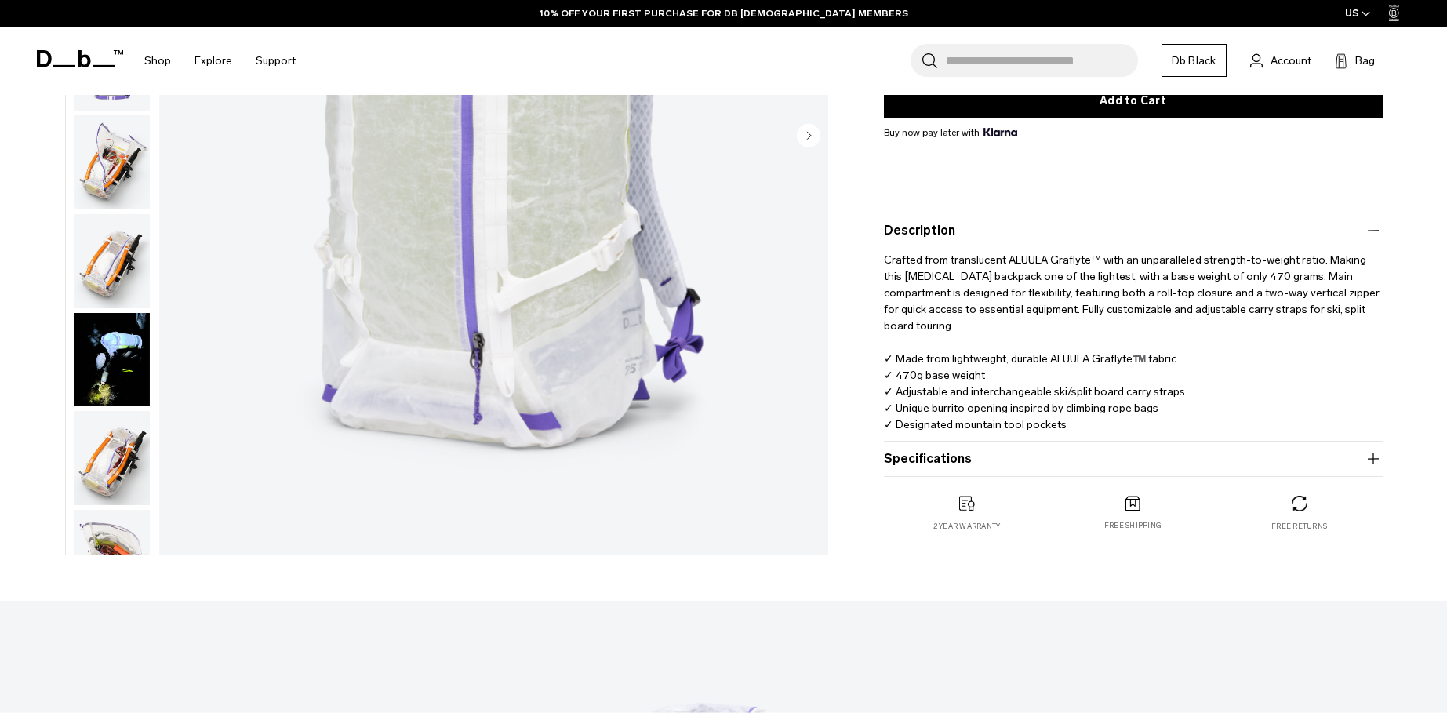
click at [916, 449] on button "Specifications" at bounding box center [1133, 458] width 499 height 19
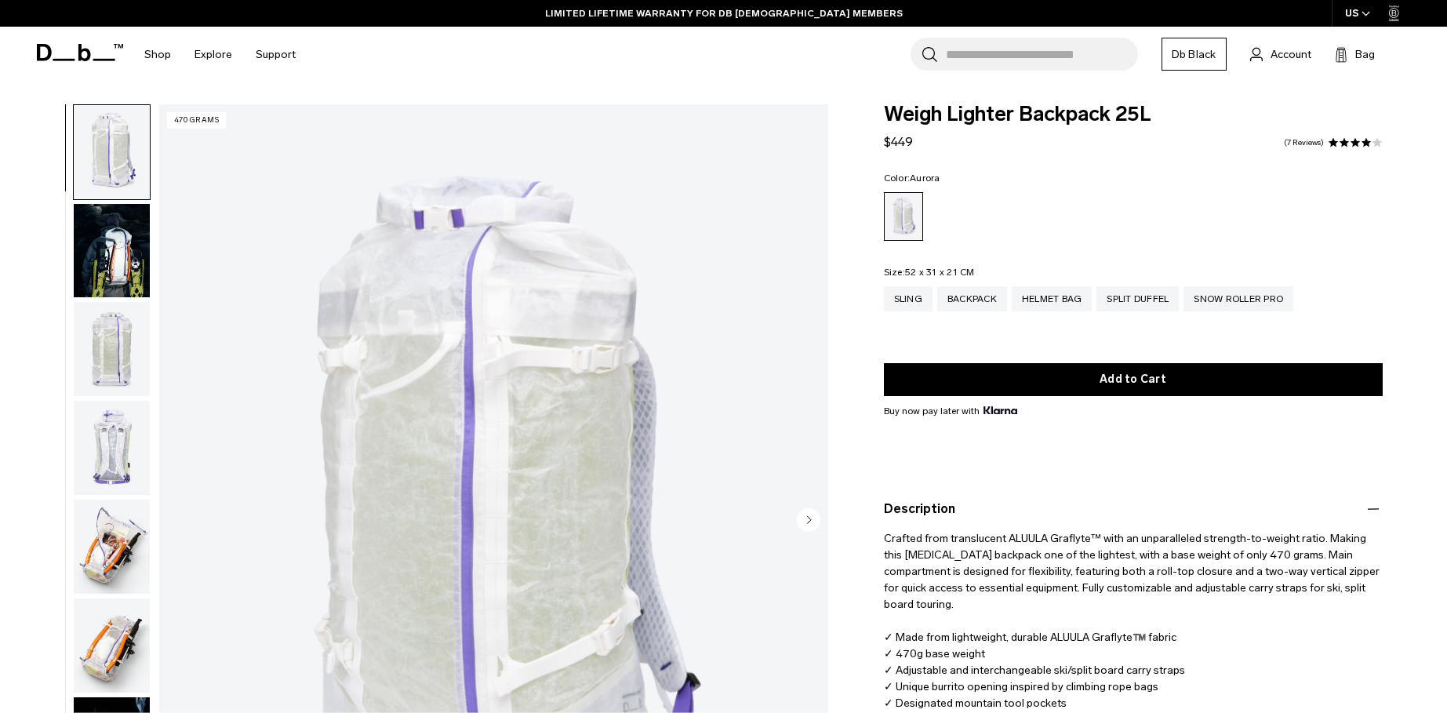
scroll to position [0, 0]
